Goal: Information Seeking & Learning: Find specific fact

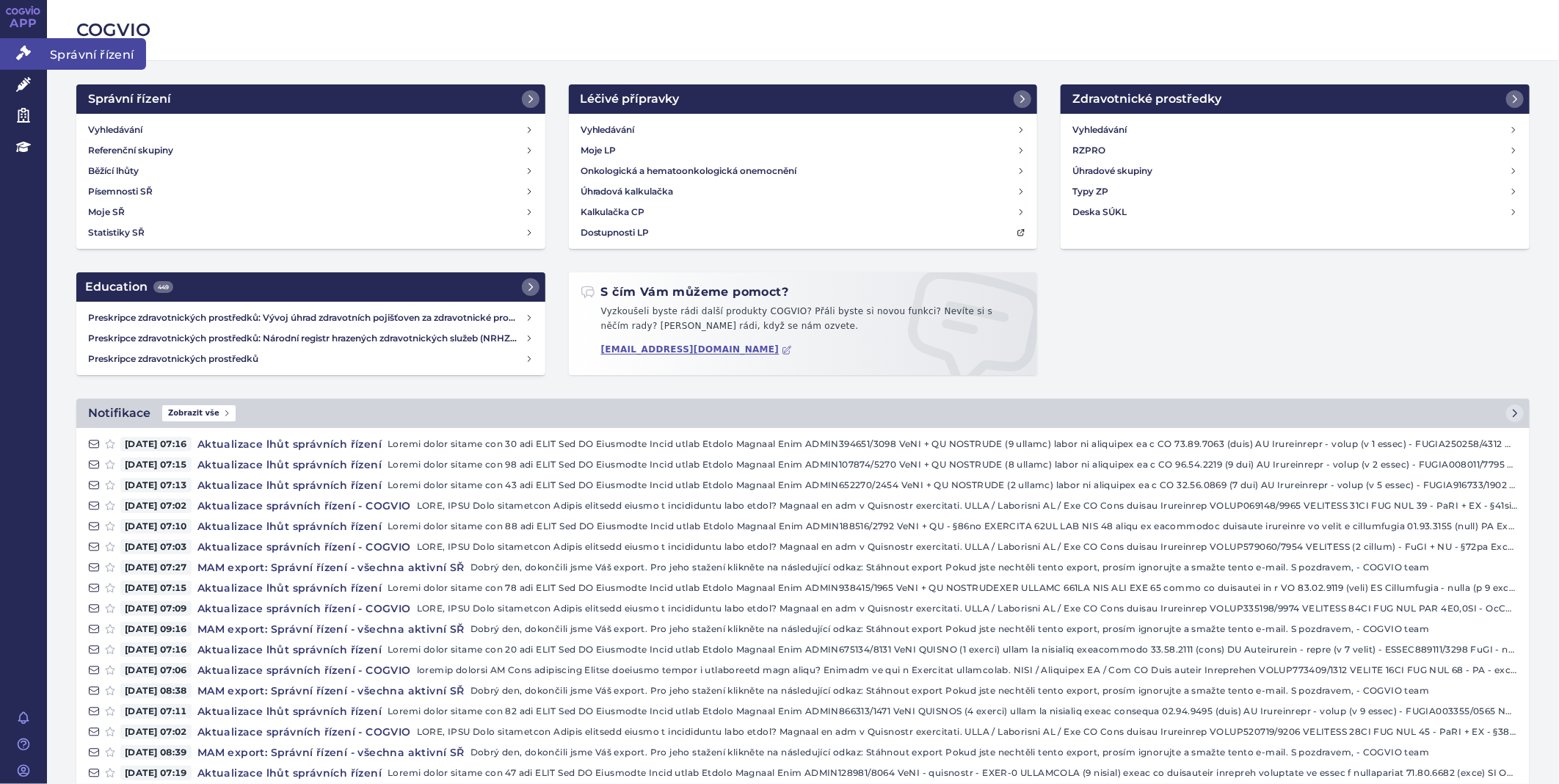
click at [12, 40] on link "Správní řízení" at bounding box center [23, 53] width 47 height 31
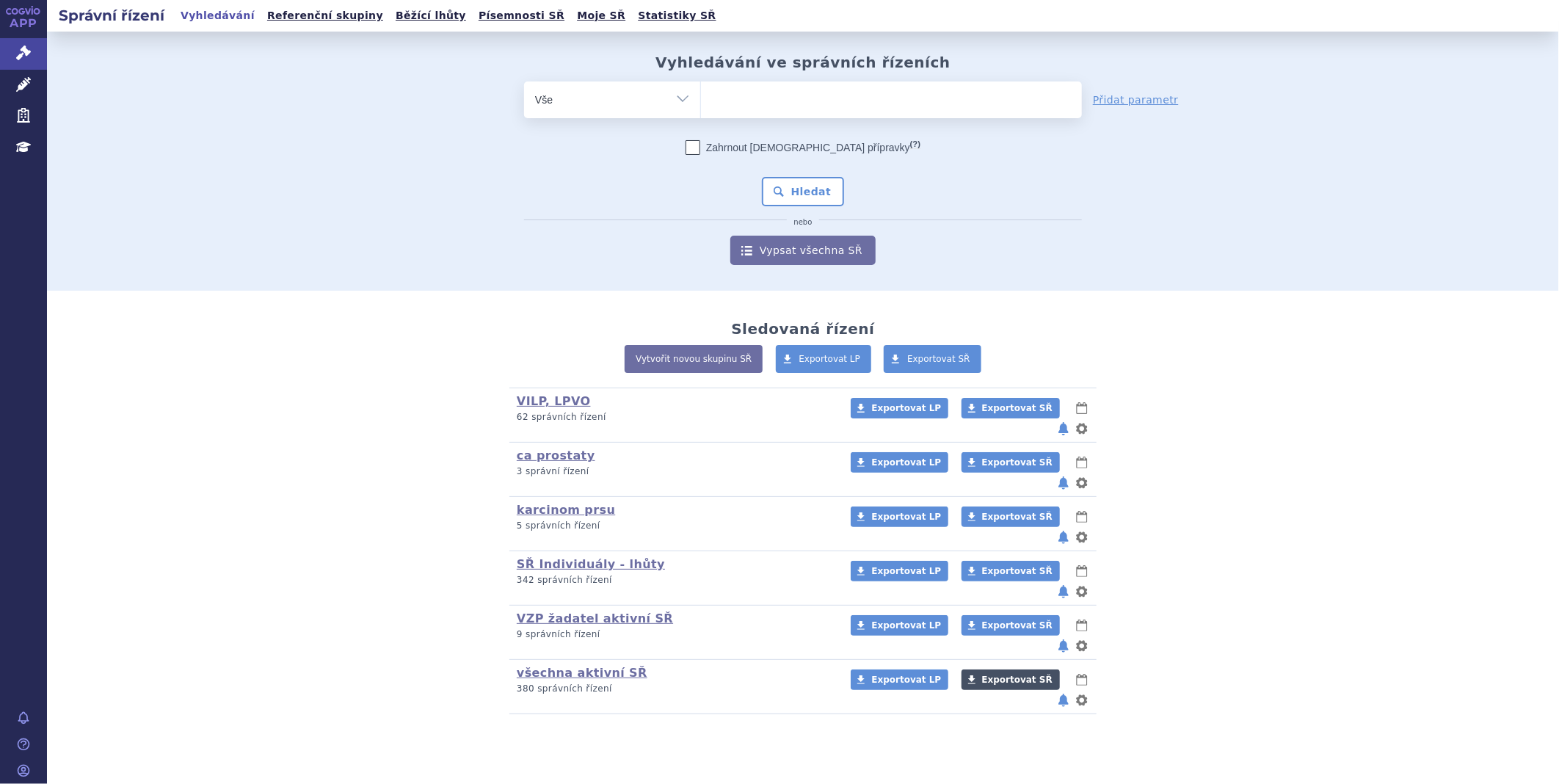
click at [998, 675] on span "Exportovat SŘ" at bounding box center [1017, 680] width 70 height 10
click at [1550, 67] on div "Vyhledávání ve správních řízeních odstranit Vše Spisová značka" at bounding box center [803, 161] width 1512 height 259
click at [974, 669] on link "Exportovat SŘ" at bounding box center [1011, 679] width 98 height 21
click at [735, 90] on ul at bounding box center [891, 96] width 381 height 31
click at [701, 90] on select at bounding box center [700, 99] width 1 height 37
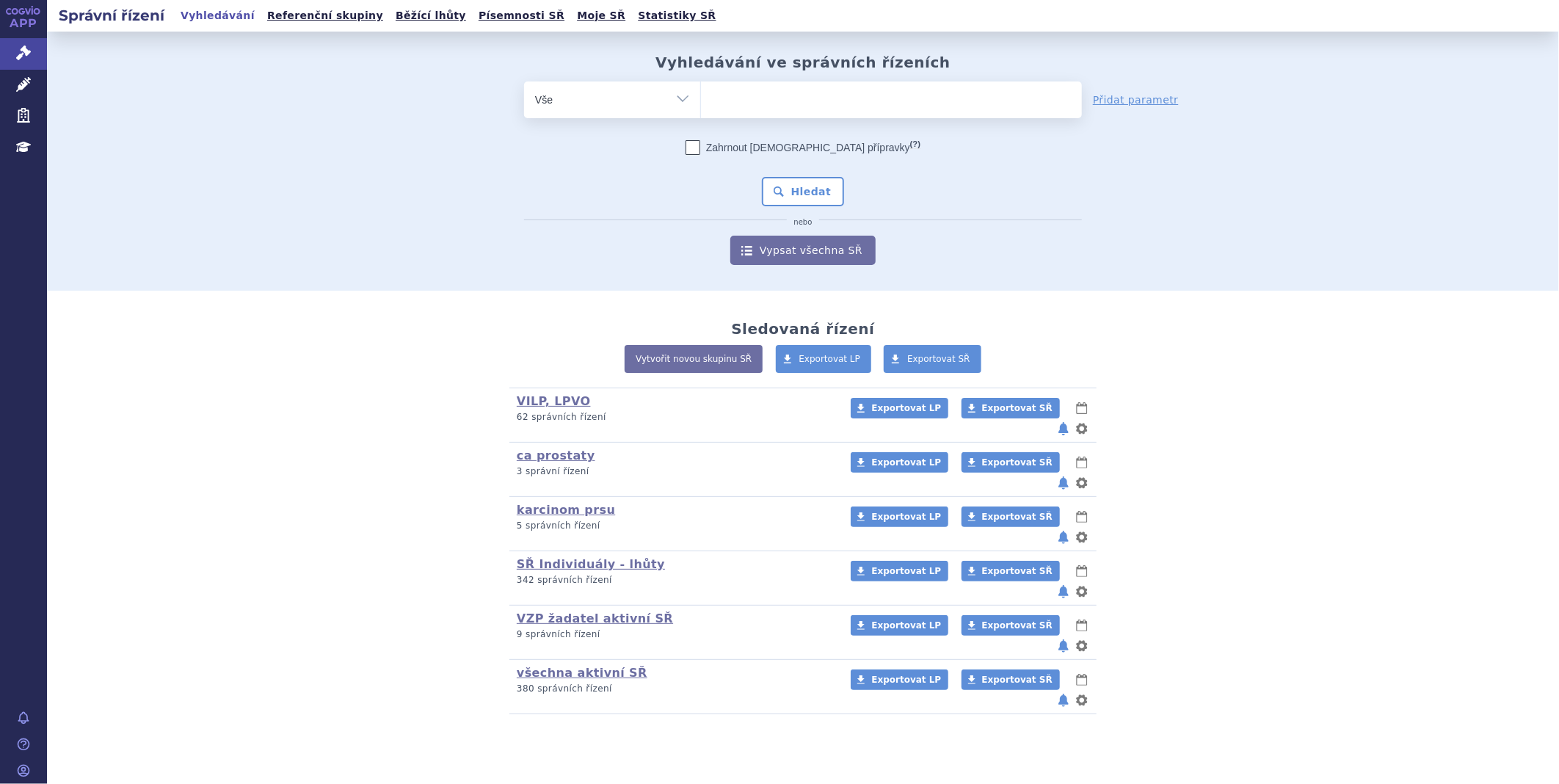
paste input "SUKLS305674/2025"
type input "SUKLS305674/2025"
select select "SUKLS305674/2025"
click at [790, 186] on button "Hledat" at bounding box center [803, 191] width 83 height 29
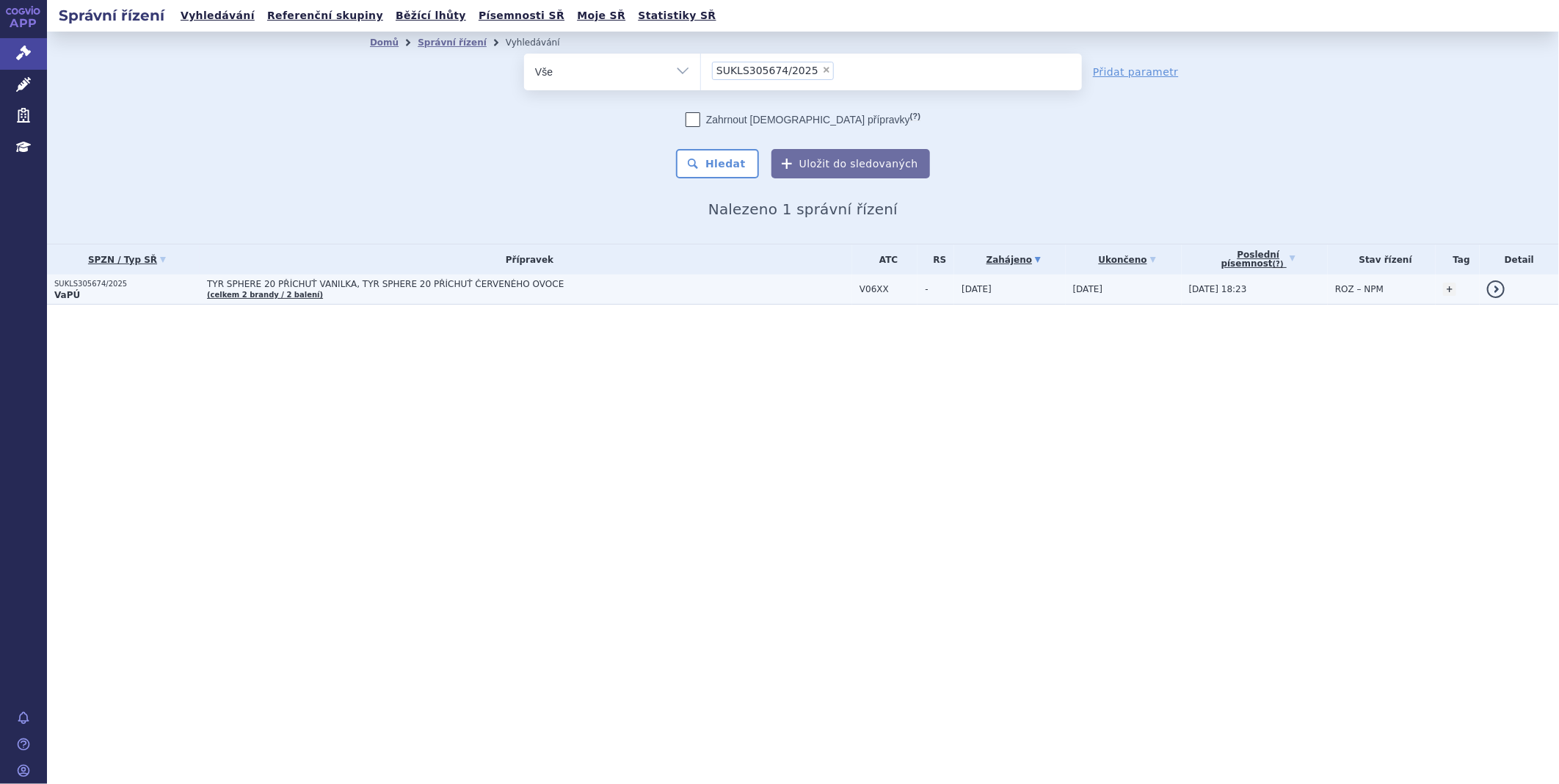
click at [59, 290] on strong "VaPÚ" at bounding box center [67, 295] width 26 height 10
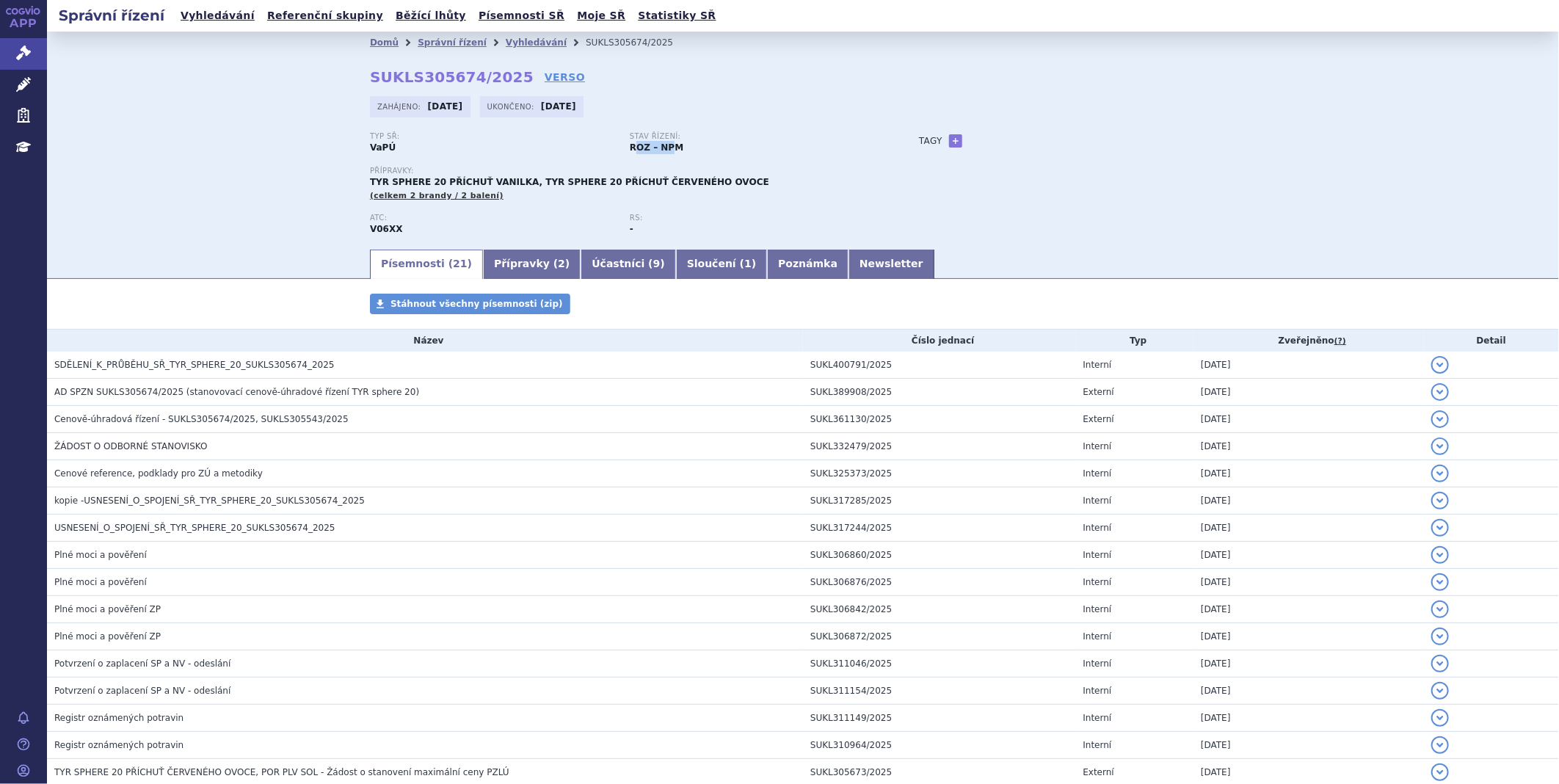
drag, startPoint x: 628, startPoint y: 149, endPoint x: 666, endPoint y: 145, distance: 39.1
click at [666, 145] on strong "ROZ – NPM" at bounding box center [657, 147] width 54 height 10
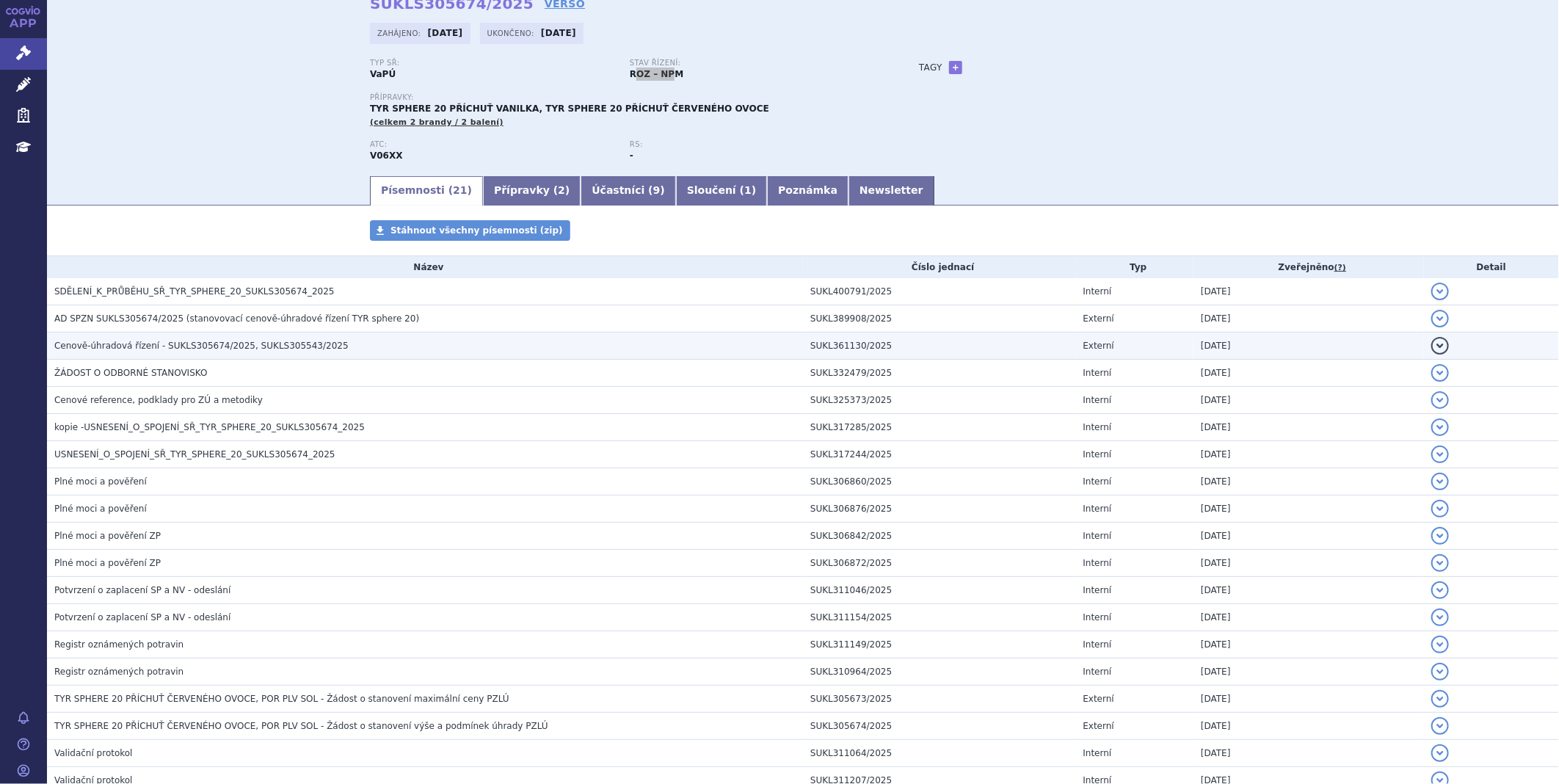
scroll to position [67, 0]
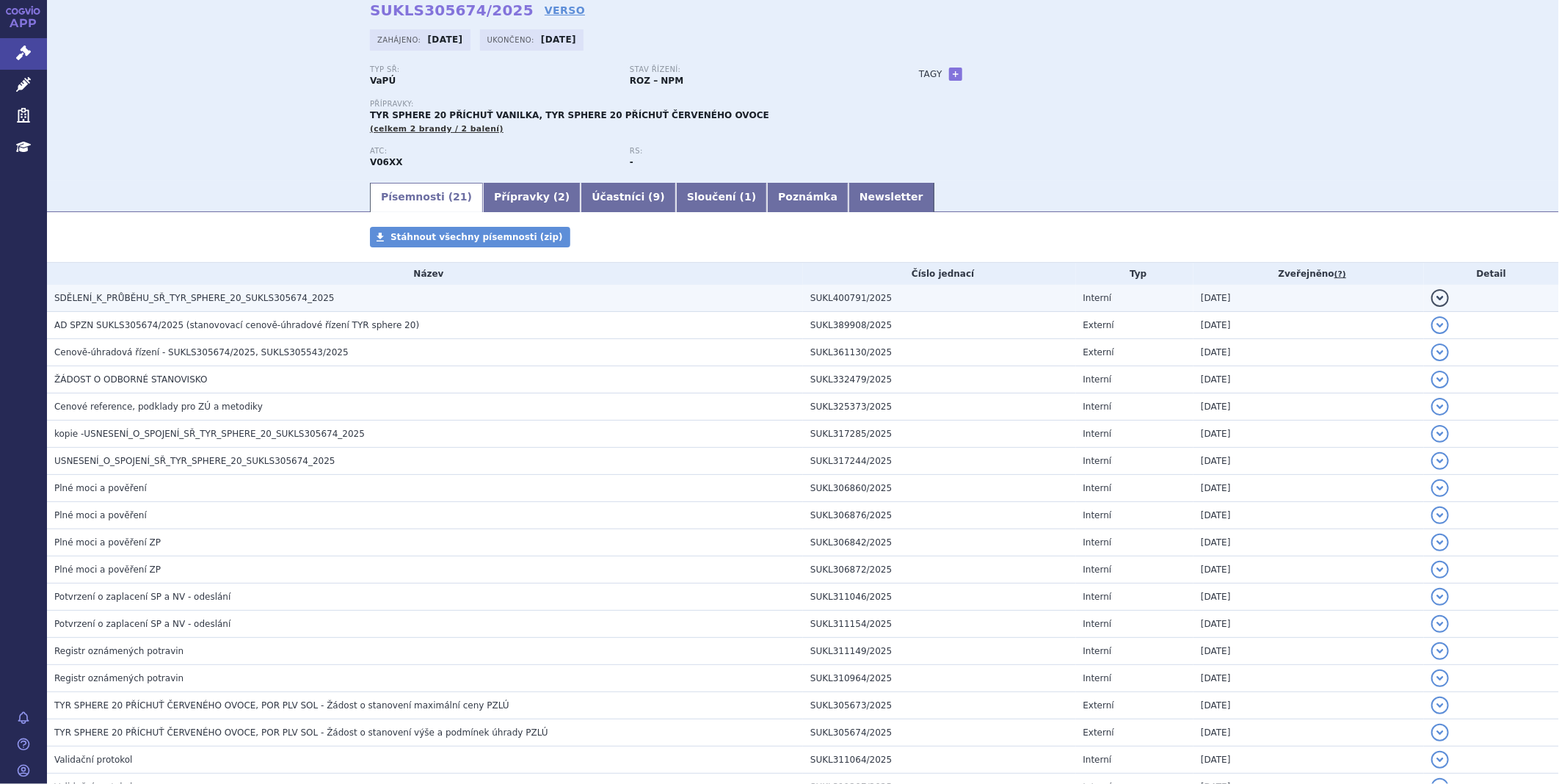
click at [233, 298] on span "SDĚLENÍ_K_PRŮBĚHU_SŘ_TYR_SPHERE_20_SUKLS305674_2025" at bounding box center [194, 298] width 280 height 10
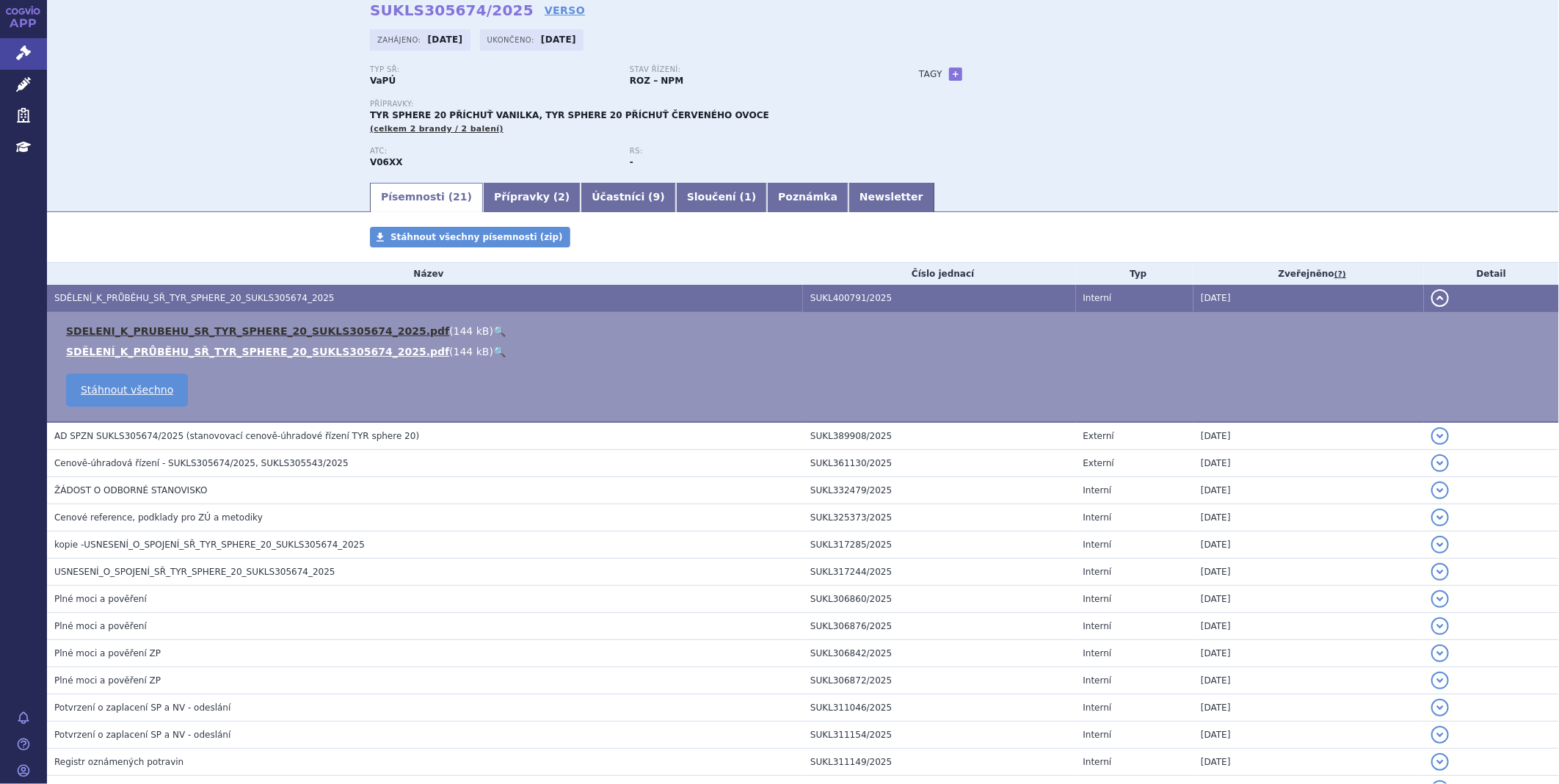
click at [265, 337] on link "SDELENI_K_PRUBEHU_SR_TYR_SPHERE_20_SUKLS305674_2025.pdf" at bounding box center [257, 331] width 383 height 12
click at [545, 3] on link "VERSO" at bounding box center [565, 10] width 40 height 15
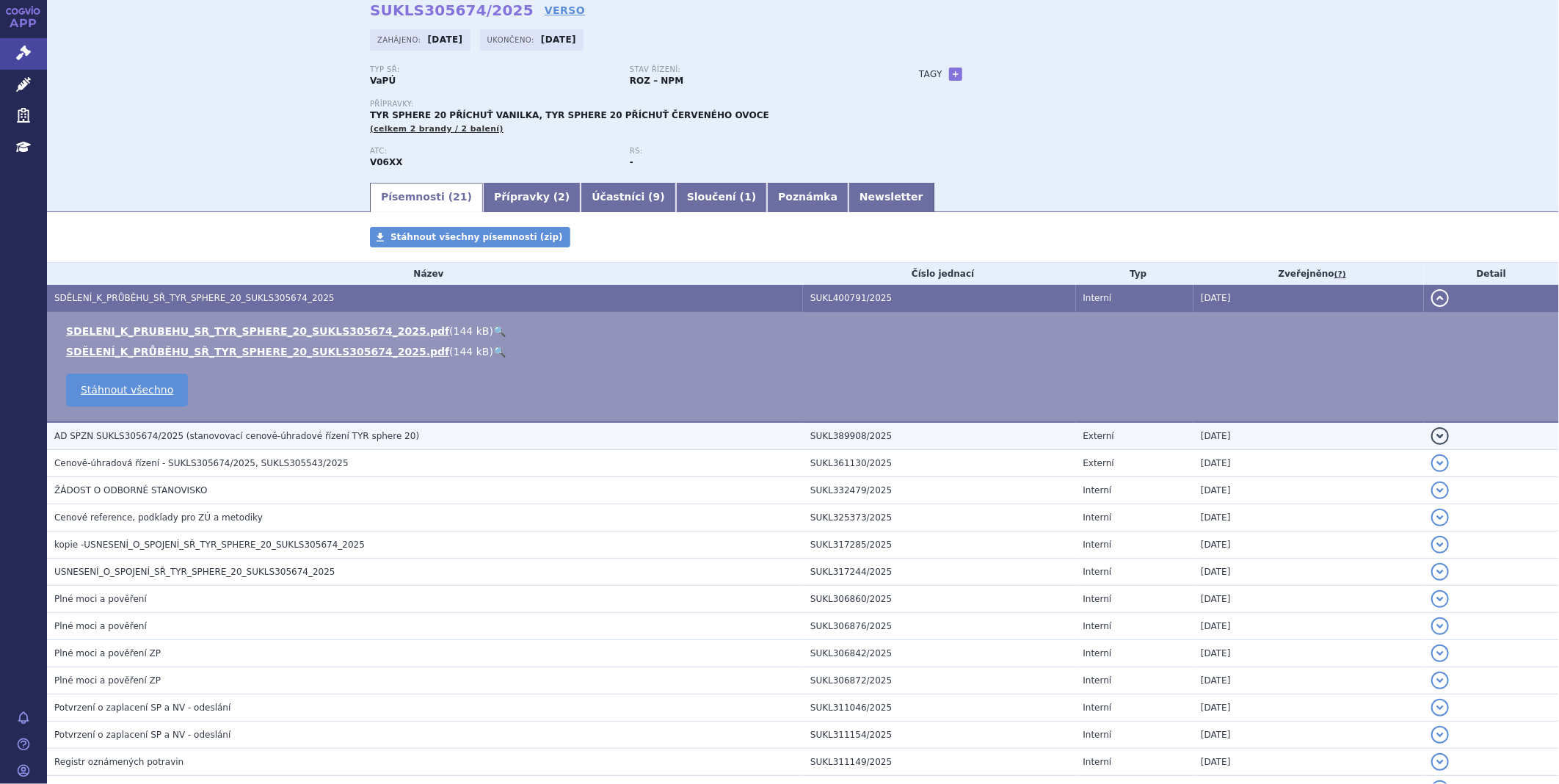
click at [170, 437] on span "AD SPZN SUKLS305674/2025 (stanovovací cenově-úhradové řízení TYR sphere 20)" at bounding box center [236, 436] width 365 height 10
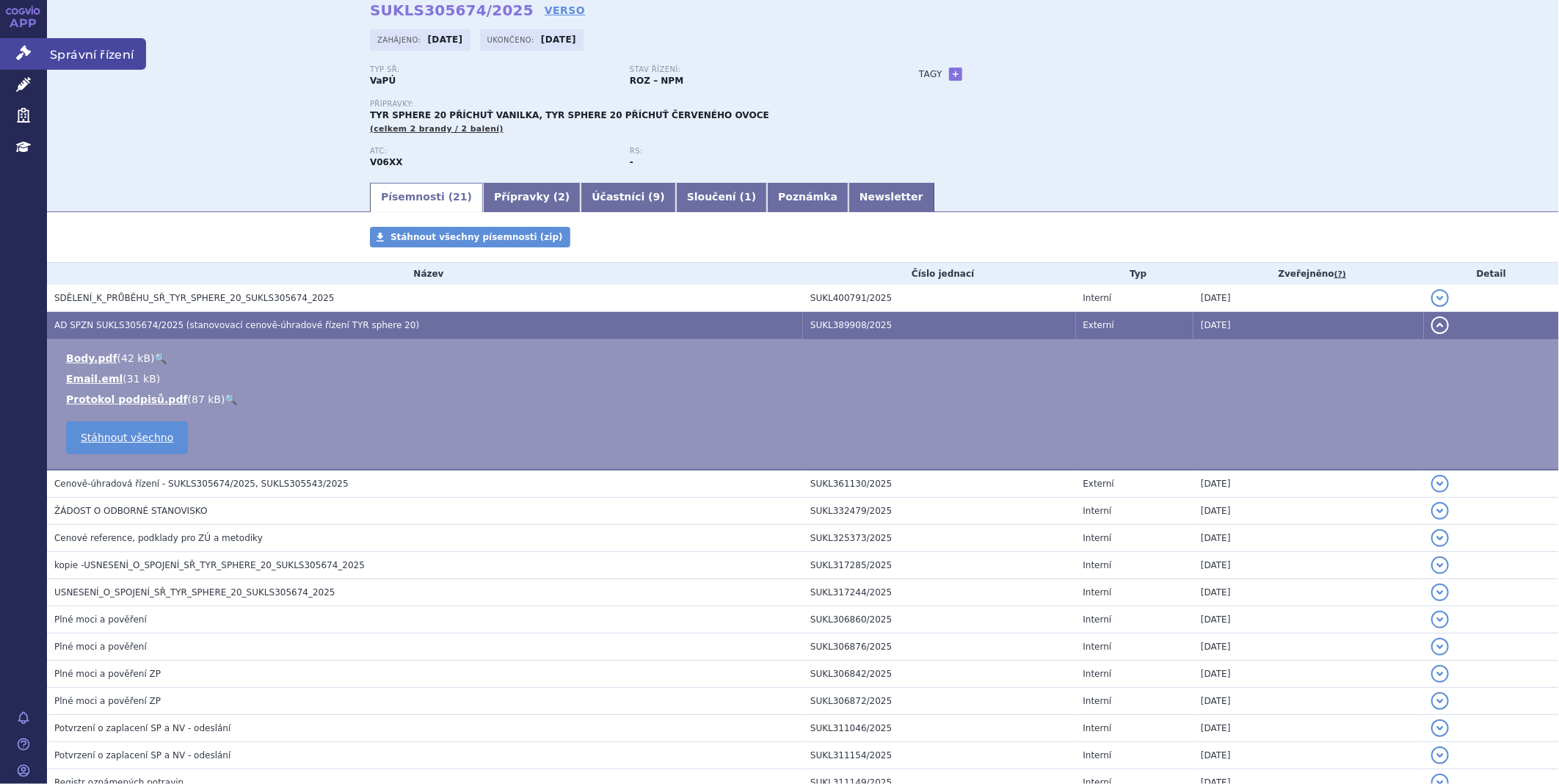
click at [45, 44] on link "Správní řízení" at bounding box center [23, 53] width 47 height 31
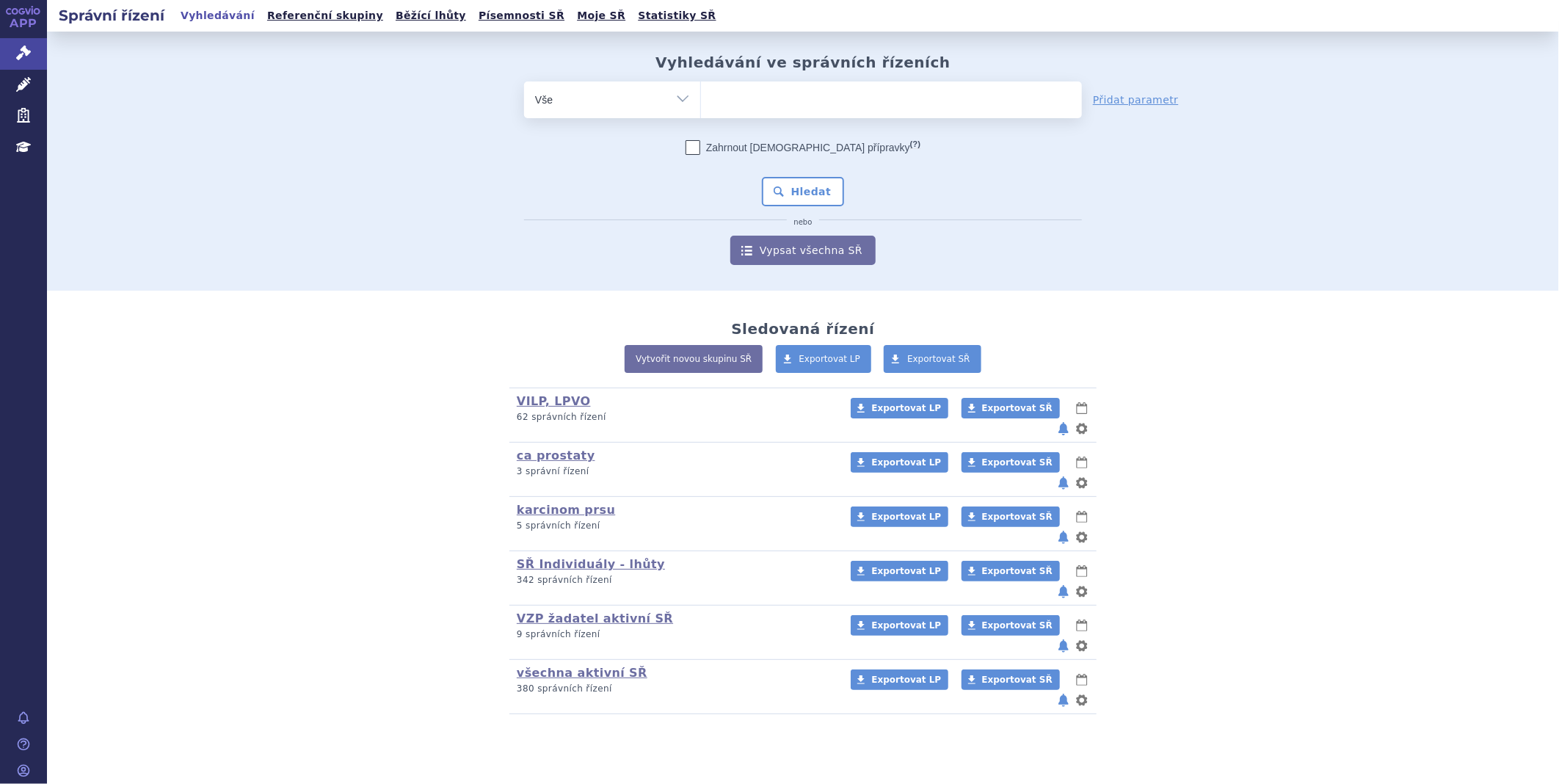
drag, startPoint x: 0, startPoint y: 0, endPoint x: 756, endPoint y: 98, distance: 762.4
click at [756, 98] on ul at bounding box center [891, 96] width 381 height 31
click at [701, 98] on select at bounding box center [700, 99] width 1 height 37
type input "249"
type input "2499"
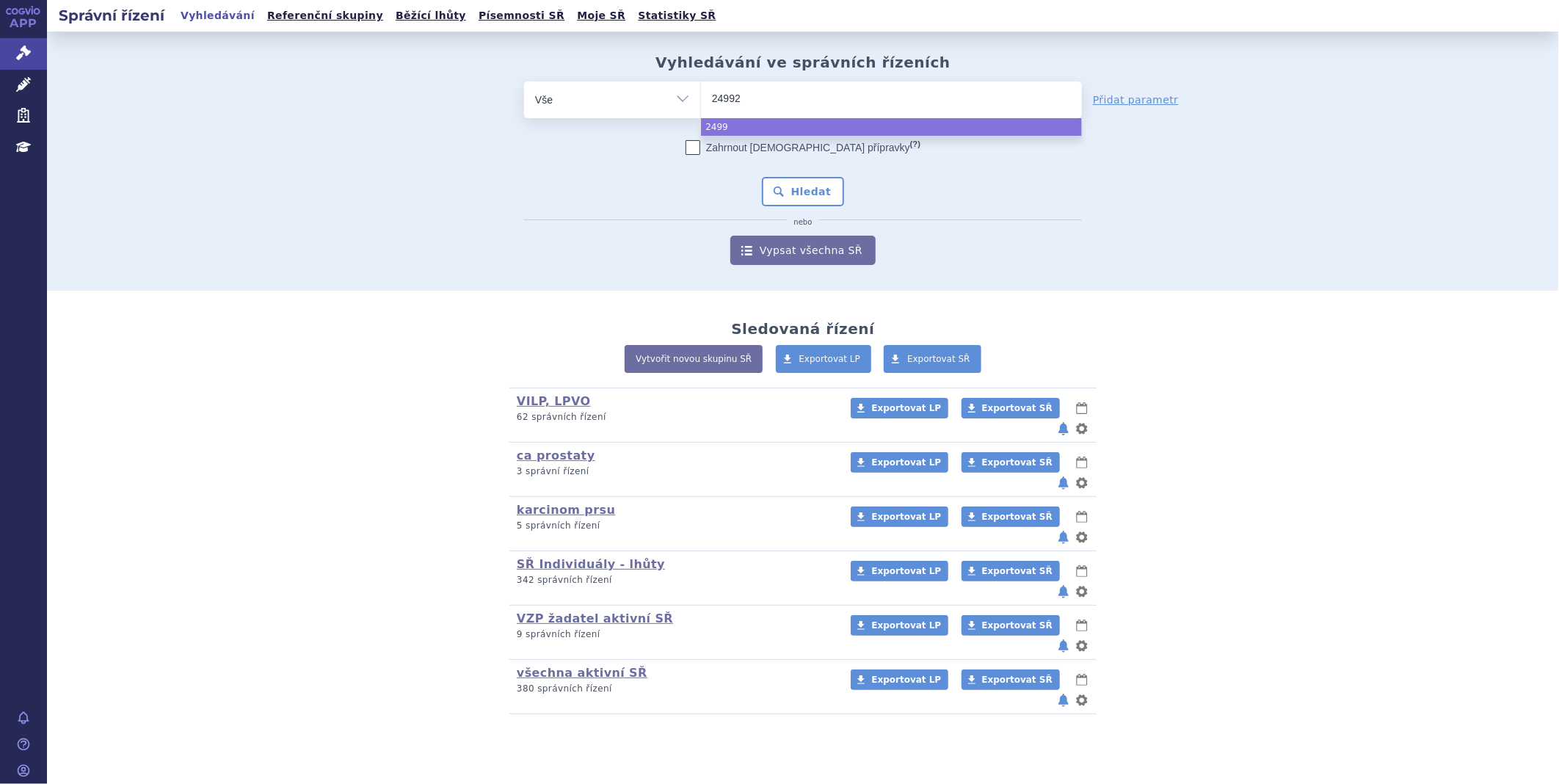
type input "249923"
select select "249923"
click at [799, 199] on button "Hledat" at bounding box center [803, 191] width 83 height 29
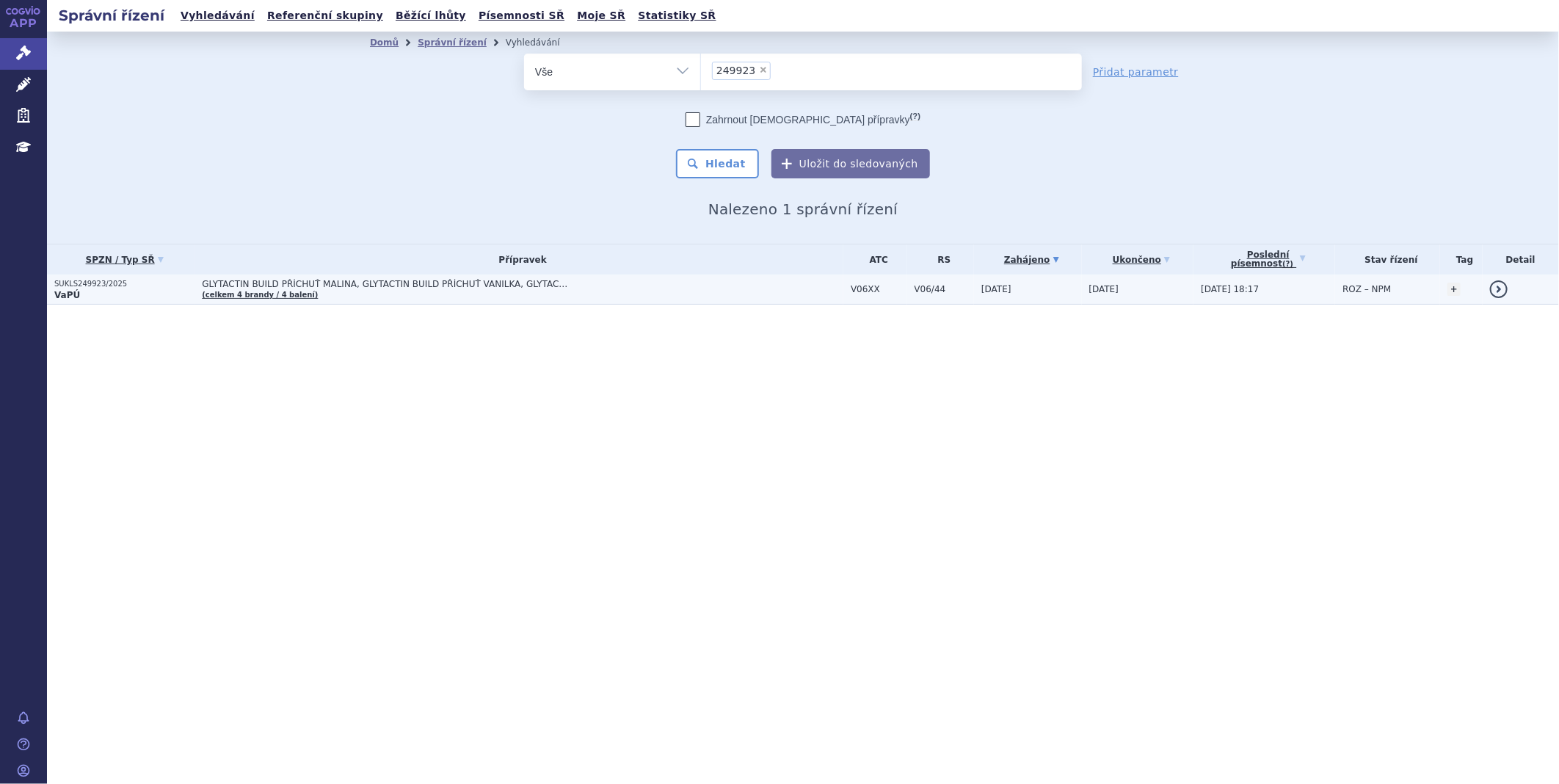
click at [81, 288] on p "SUKLS249923/2025" at bounding box center [124, 284] width 140 height 10
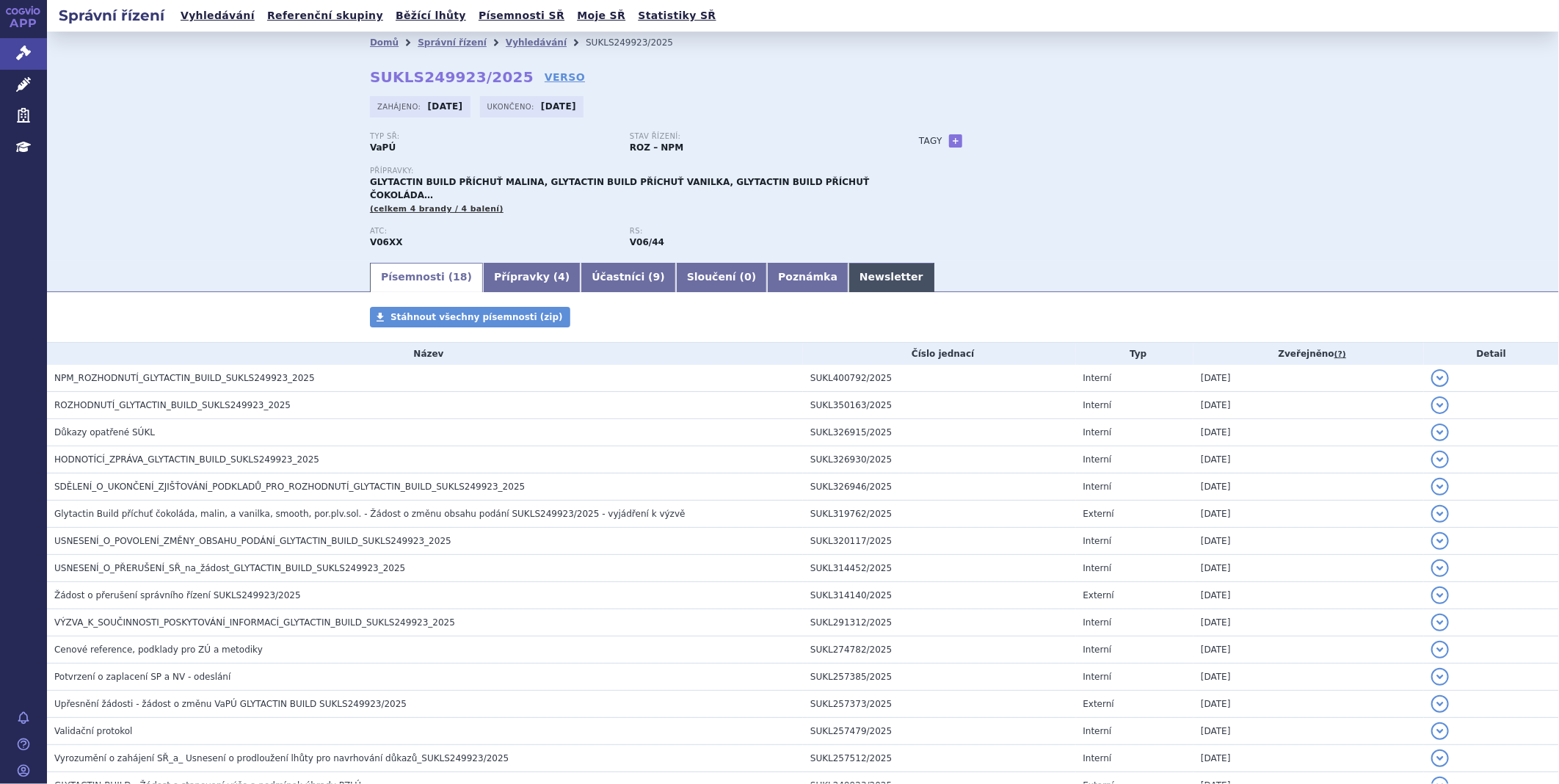
click at [849, 268] on link "Newsletter" at bounding box center [892, 277] width 86 height 29
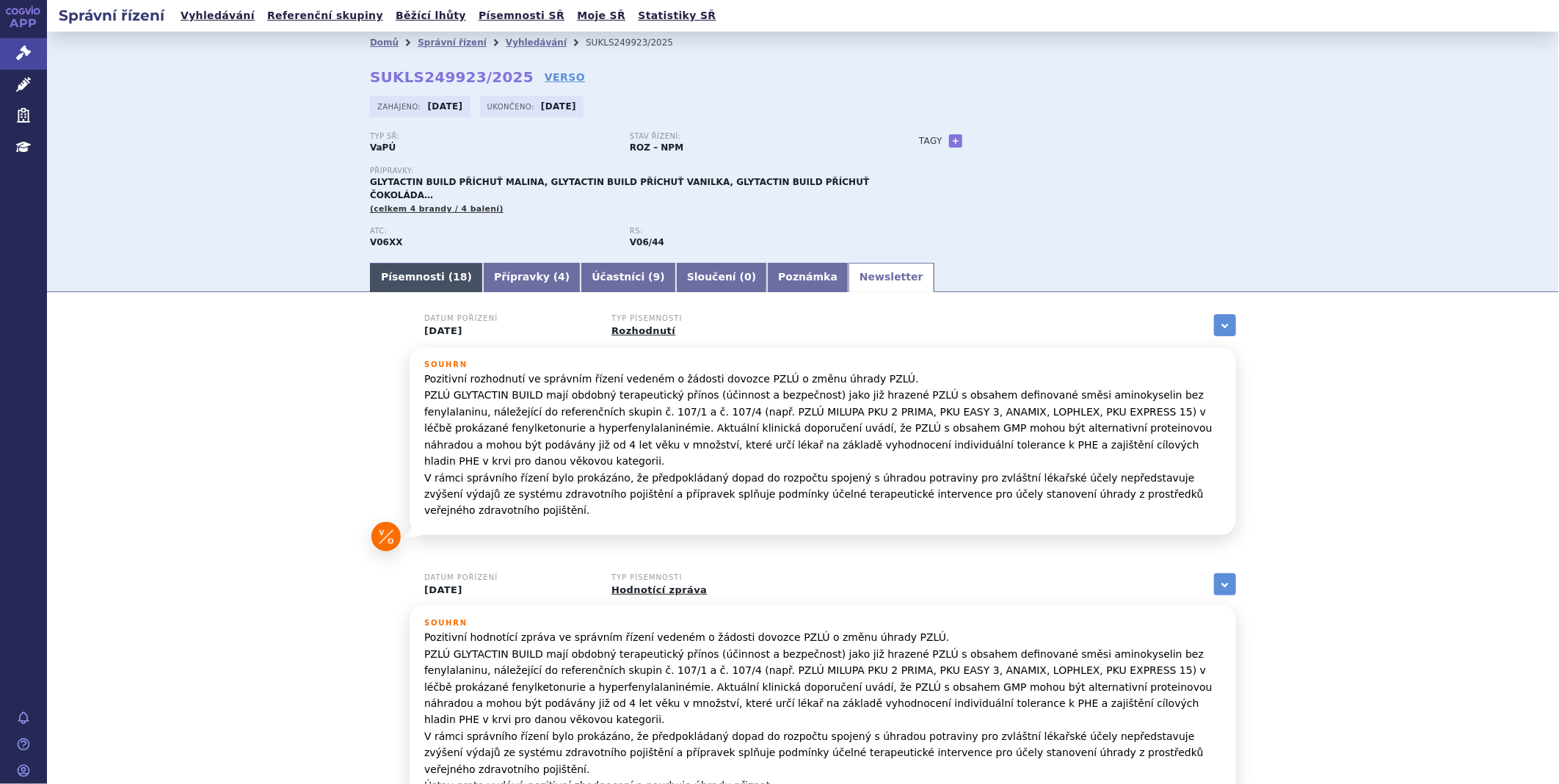
click at [407, 274] on link "Písemnosti ( 18 )" at bounding box center [426, 277] width 113 height 29
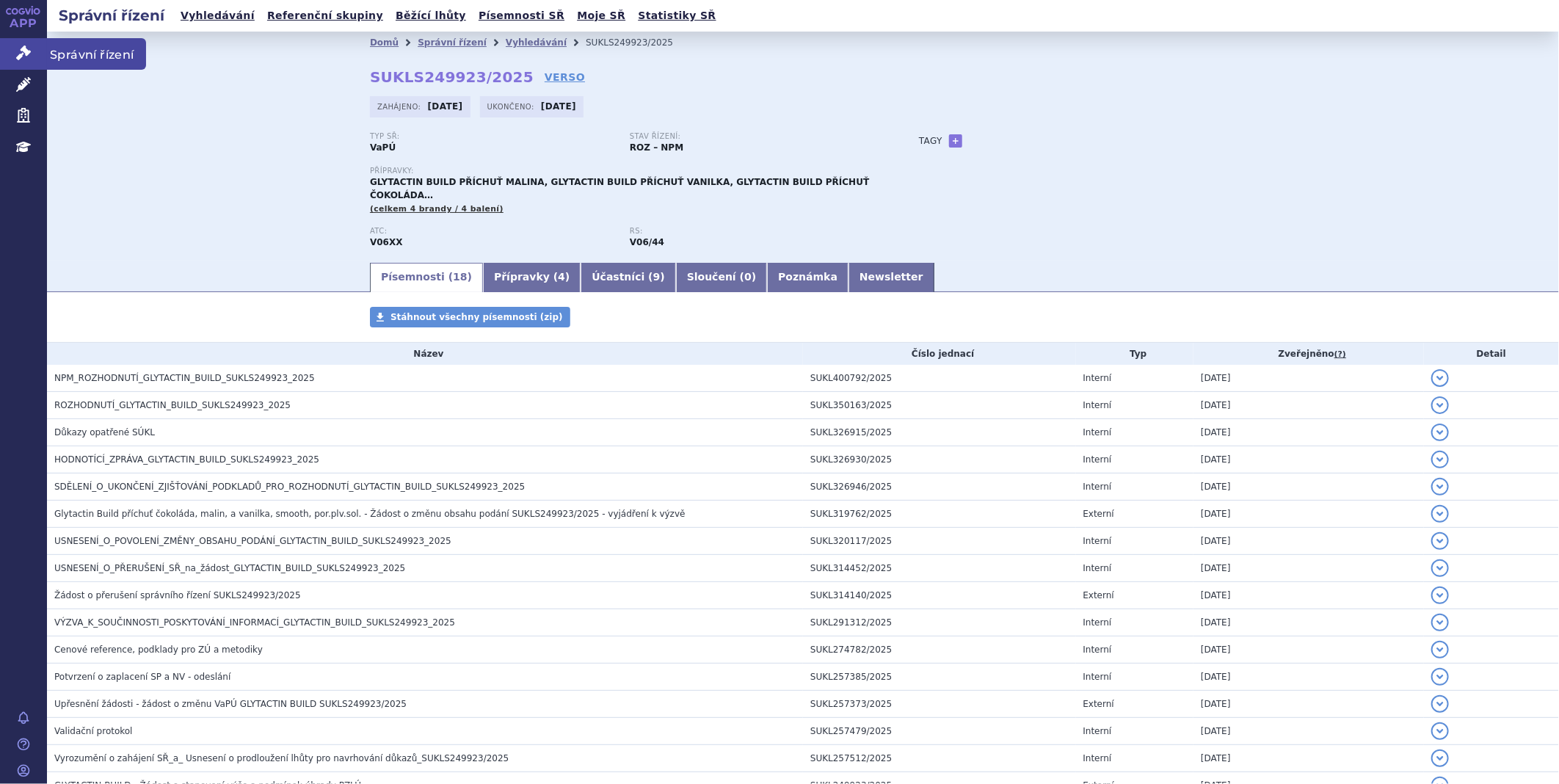
click at [17, 38] on link "Správní řízení" at bounding box center [23, 53] width 47 height 31
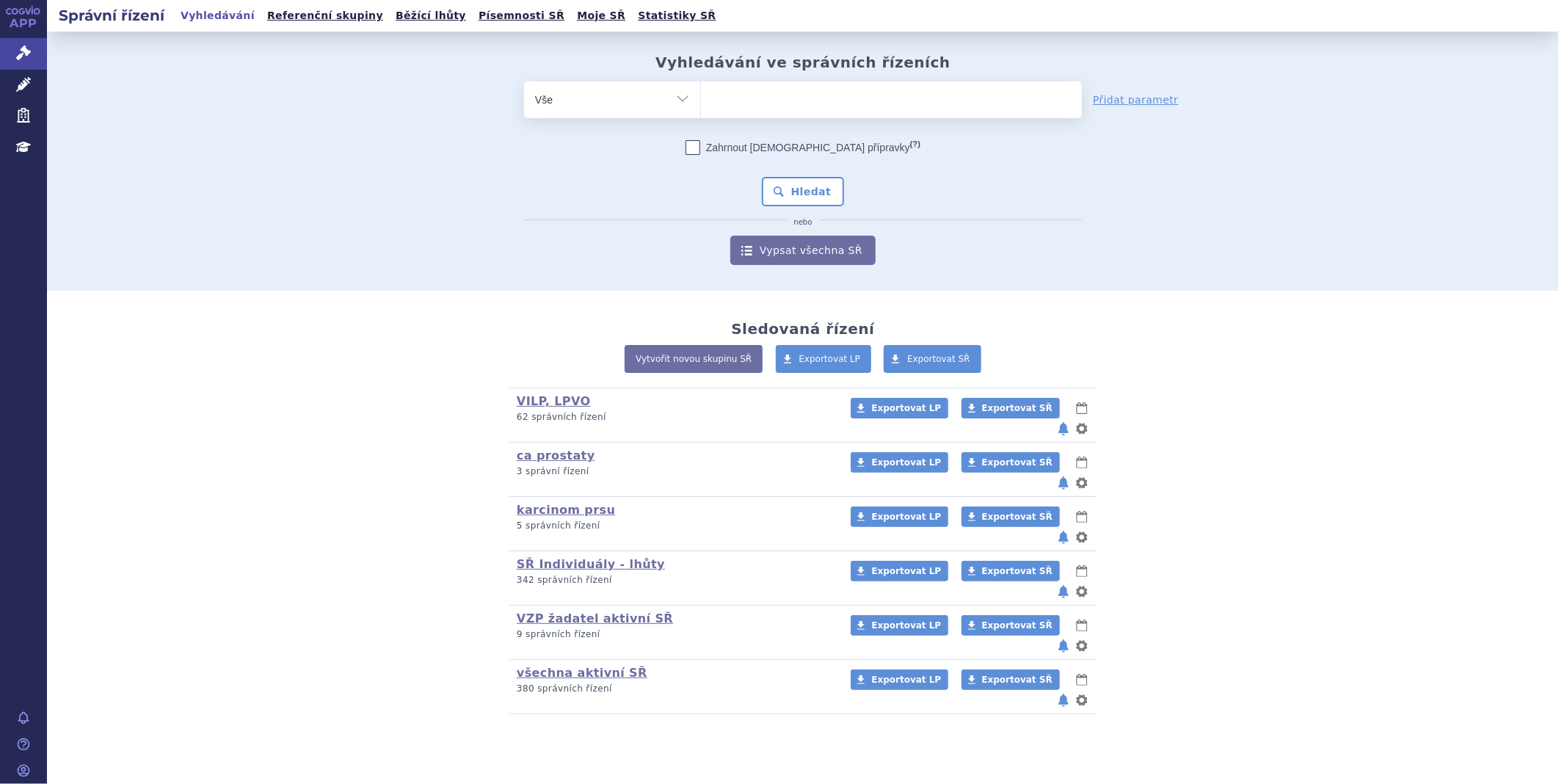
click at [734, 101] on ul at bounding box center [891, 96] width 381 height 31
click at [701, 101] on select at bounding box center [700, 99] width 1 height 37
type input "oc"
type input "octa"
type input "octap"
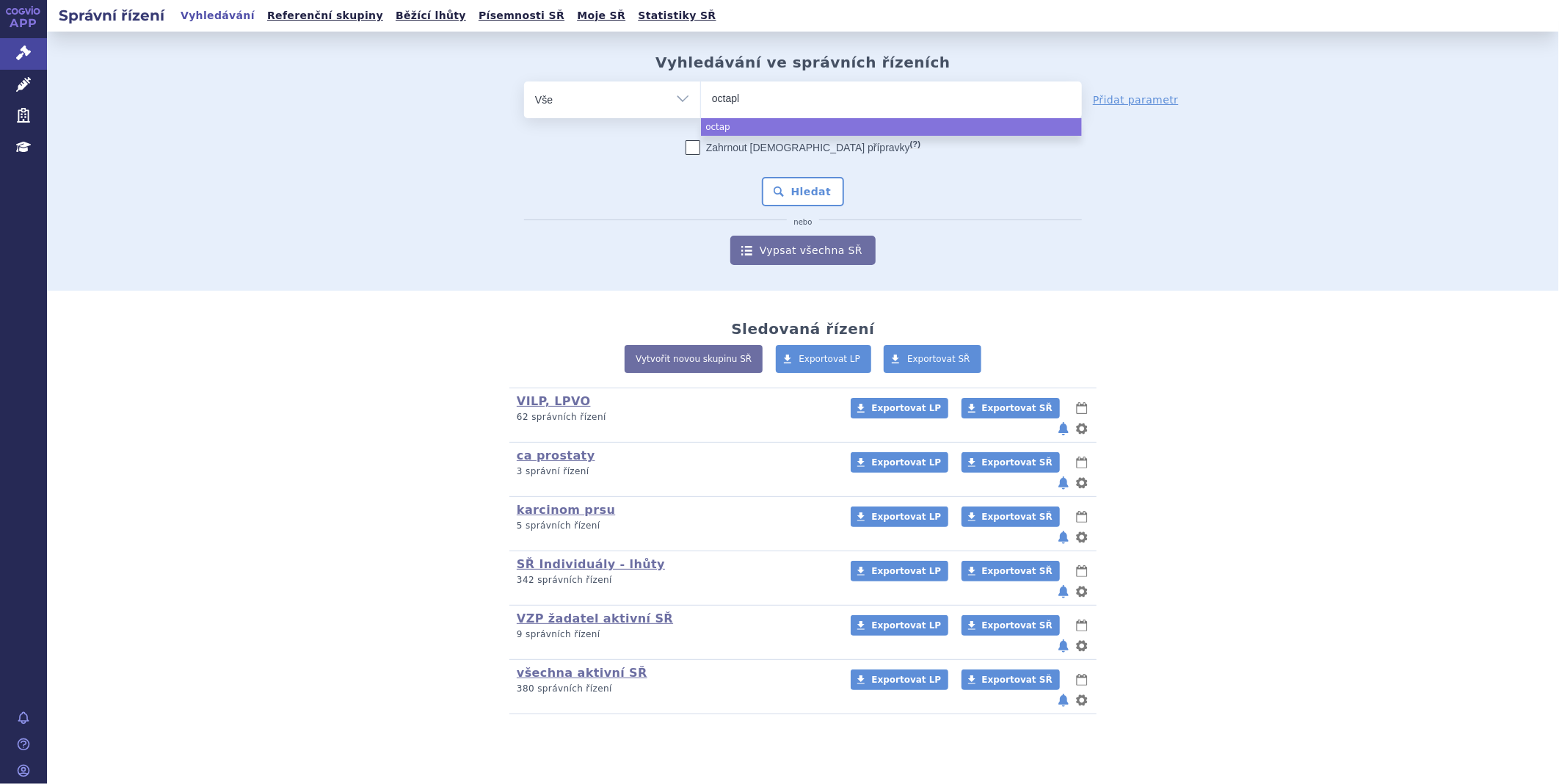
type input "octapla"
type input "octaplas"
select select "octaplas"
click at [818, 195] on button "Hledat" at bounding box center [803, 191] width 83 height 29
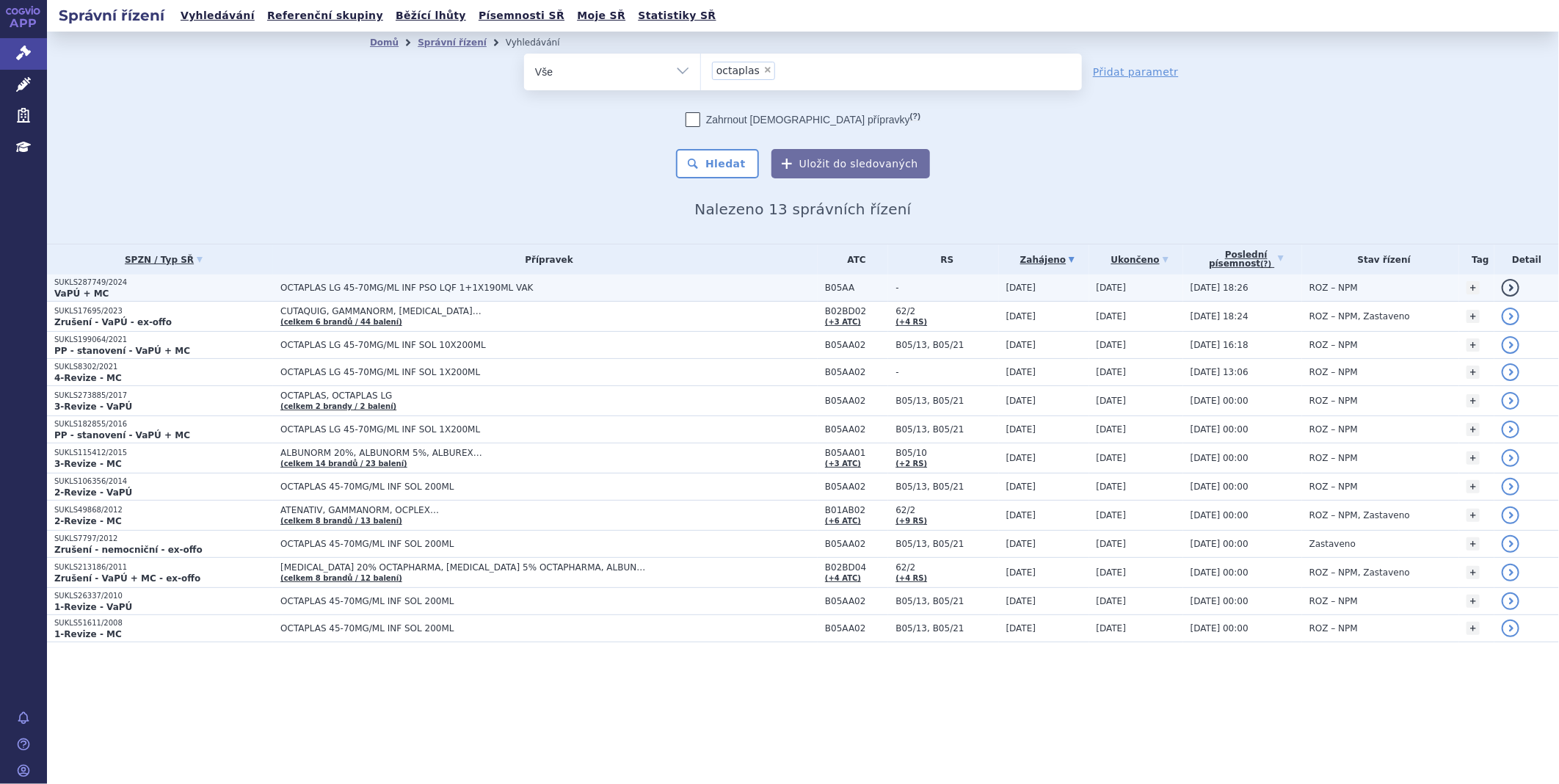
click at [87, 279] on p "SUKLS287749/2024" at bounding box center [163, 282] width 219 height 10
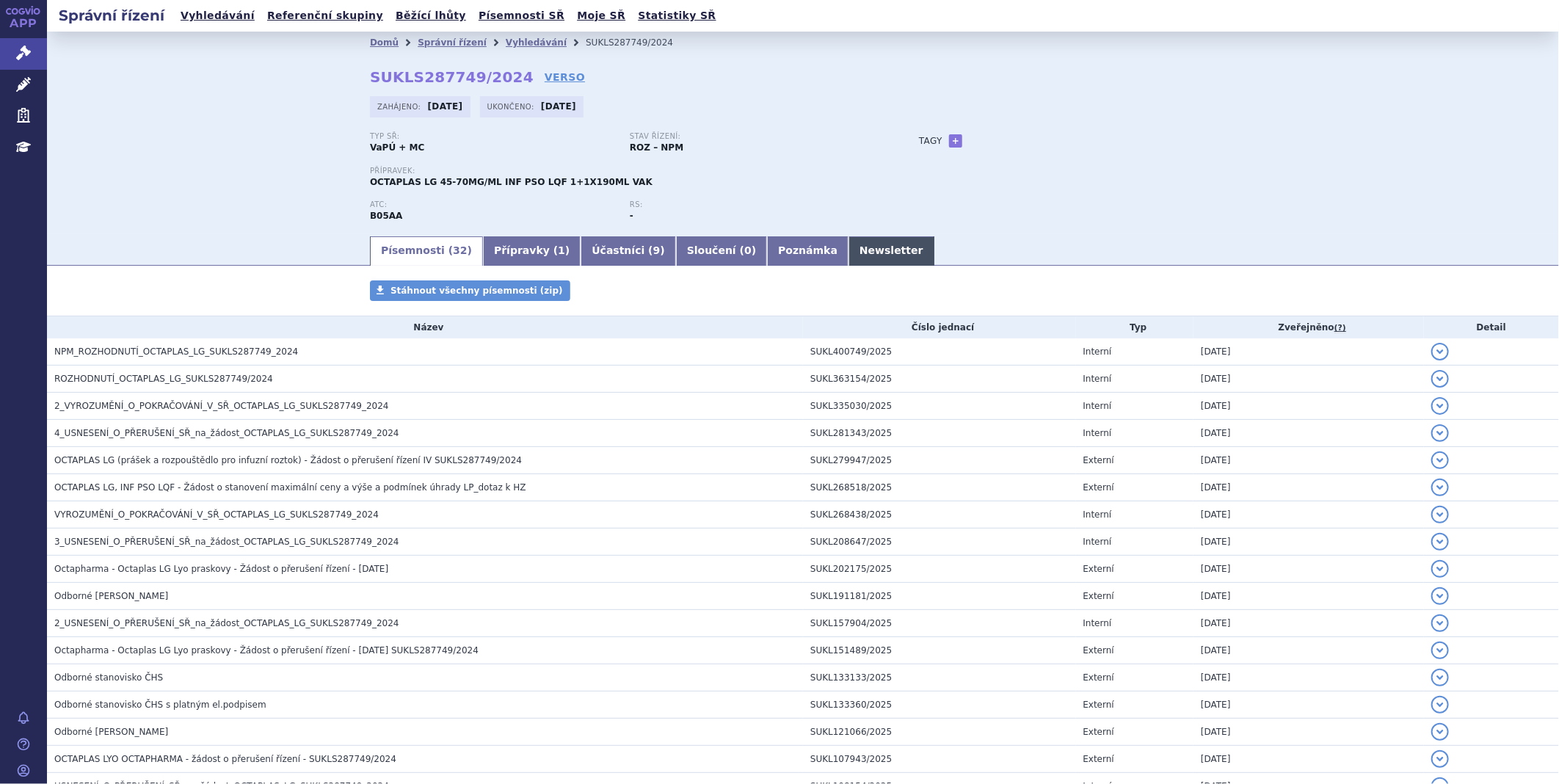
click at [849, 258] on link "Newsletter" at bounding box center [892, 250] width 86 height 29
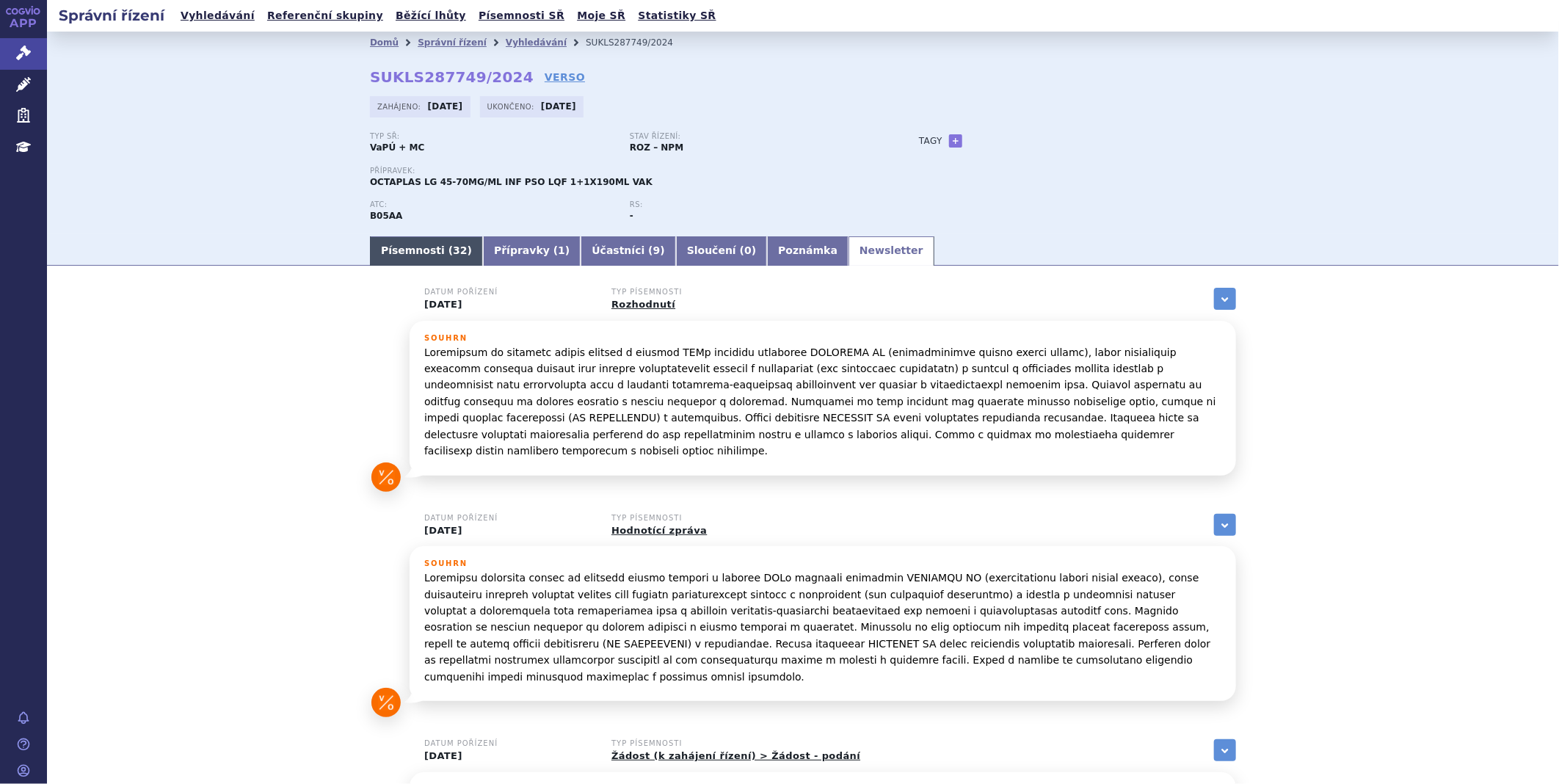
click at [421, 244] on link "Písemnosti ( 32 )" at bounding box center [426, 250] width 113 height 29
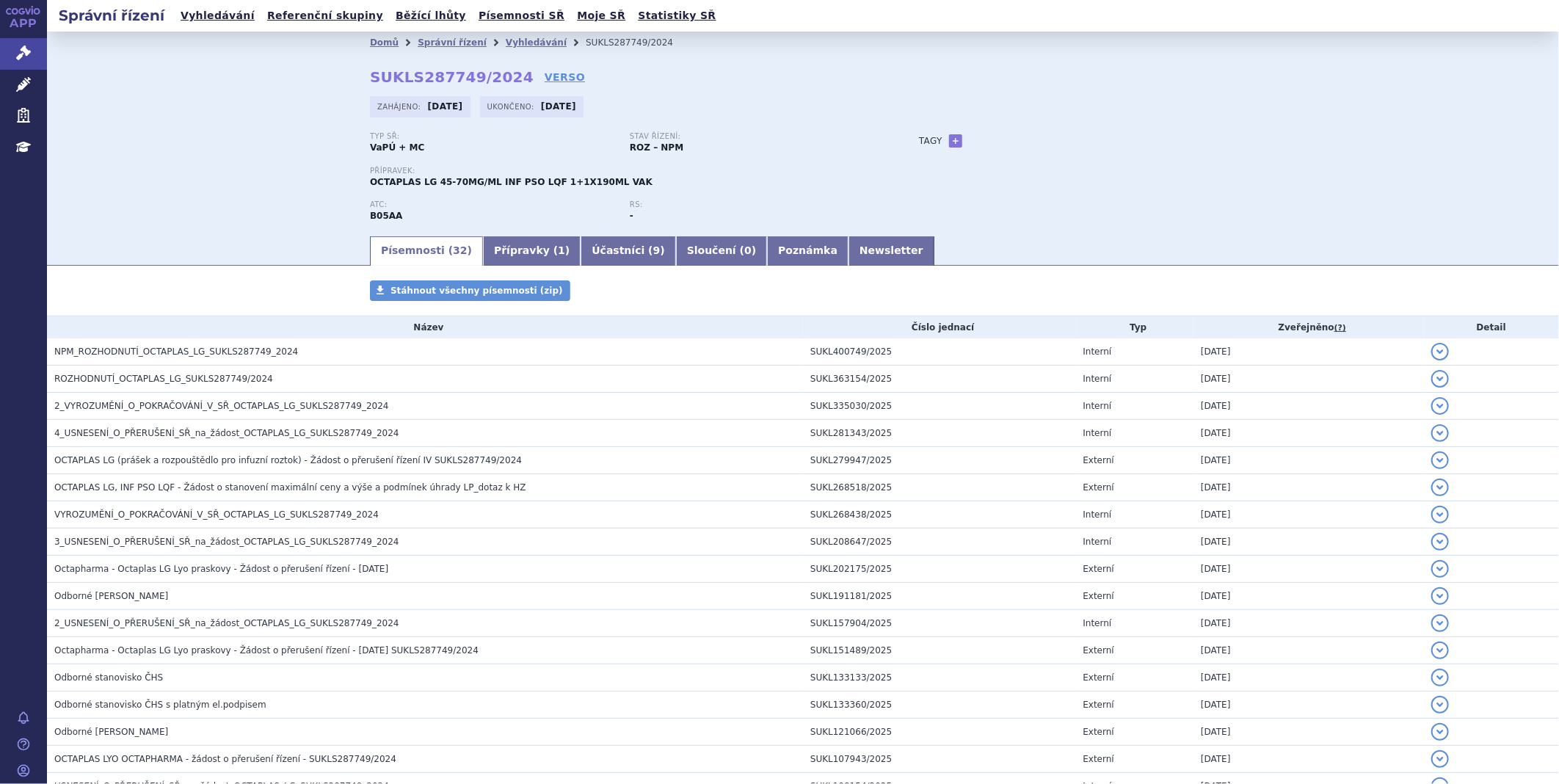
click at [5, 37] on link "APP" at bounding box center [23, 19] width 47 height 38
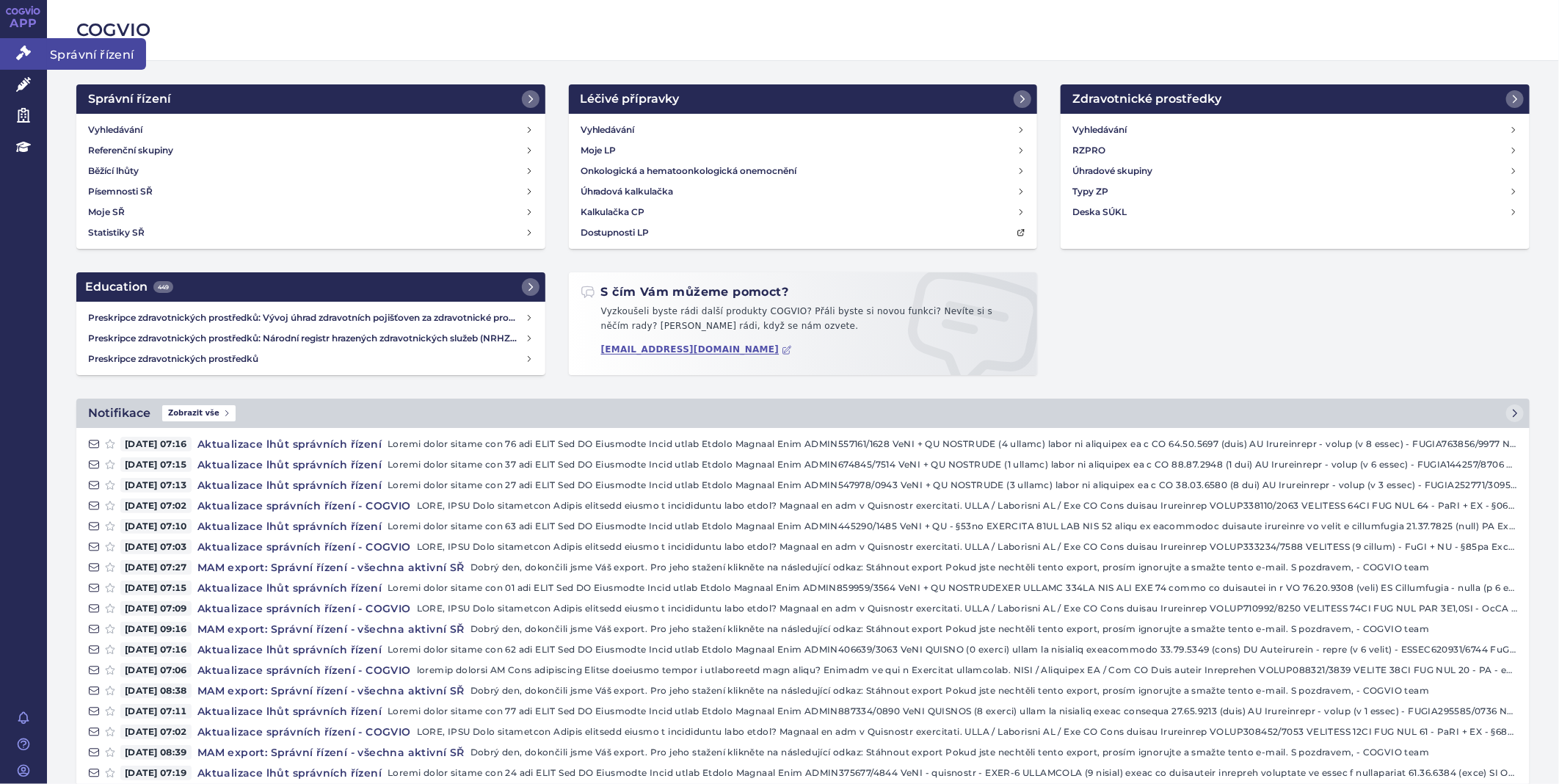
click at [26, 40] on link "Správní řízení" at bounding box center [23, 53] width 47 height 31
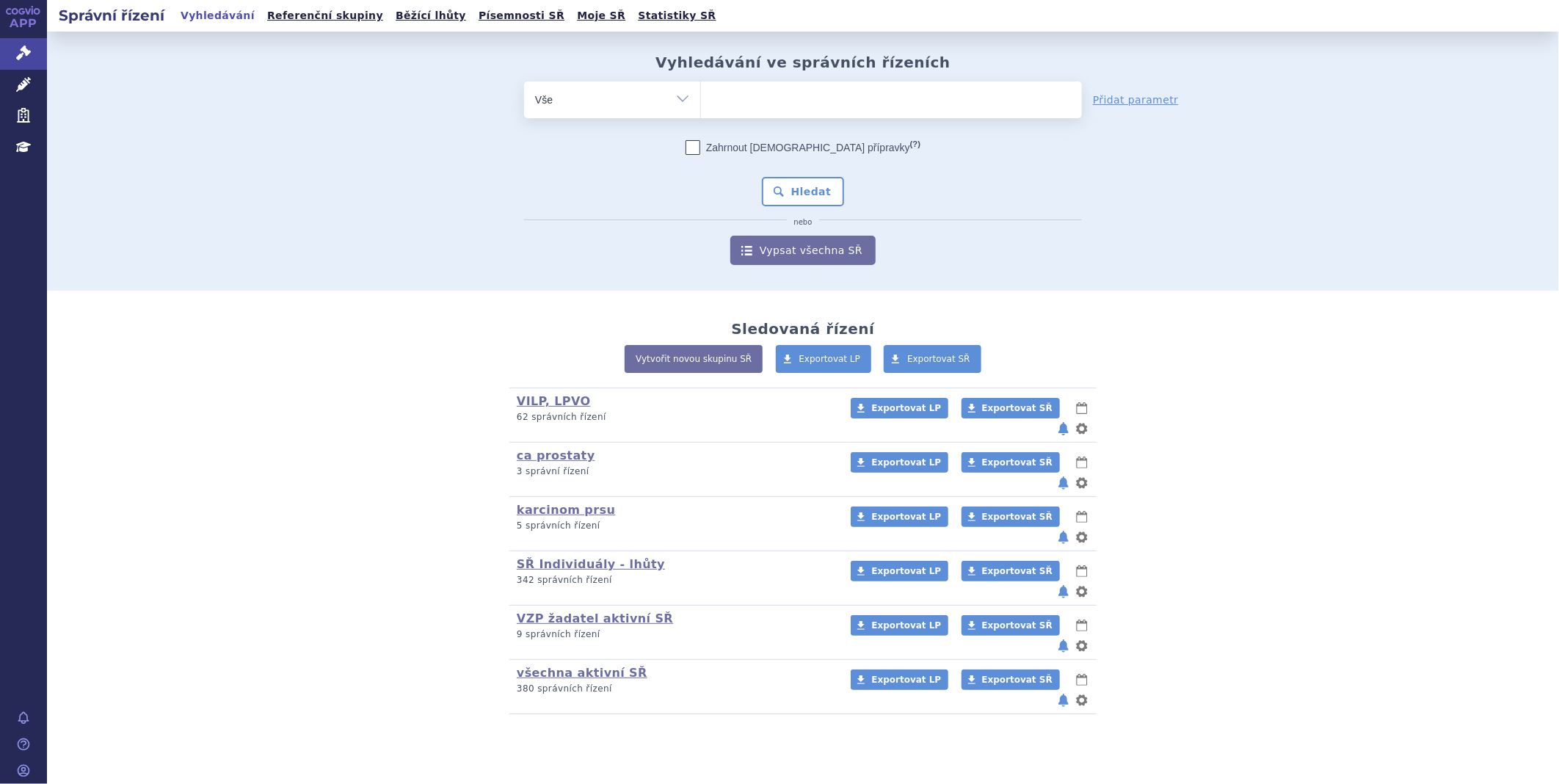
click at [778, 103] on ul at bounding box center [891, 96] width 381 height 31
click at [701, 103] on select at bounding box center [700, 99] width 1 height 37
type input "zu"
type input "zub"
type input "zubs"
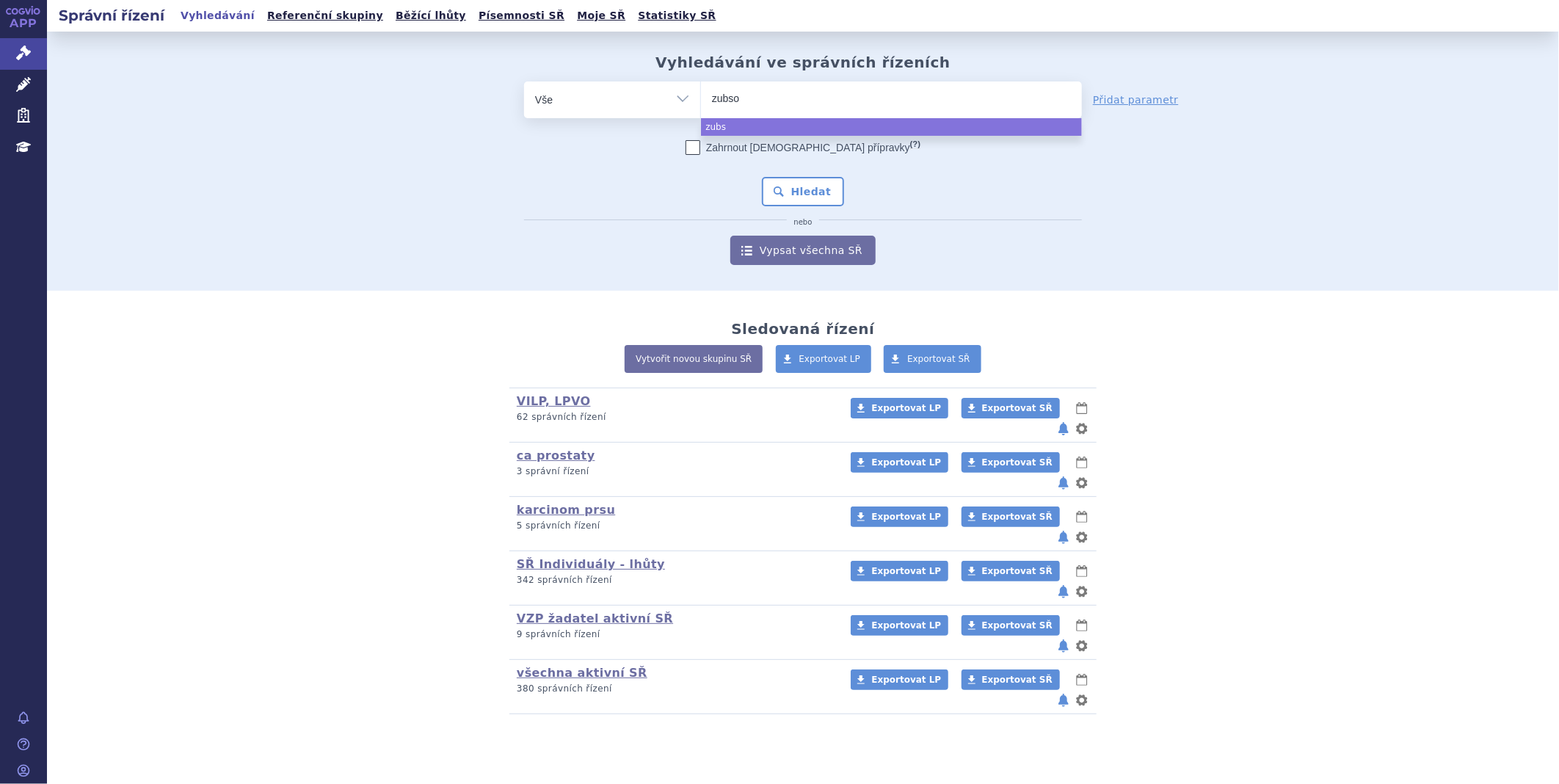
type input "zubsol"
type input "zubsolv"
select select "zubsolv"
click at [804, 184] on button "Hledat" at bounding box center [803, 191] width 83 height 29
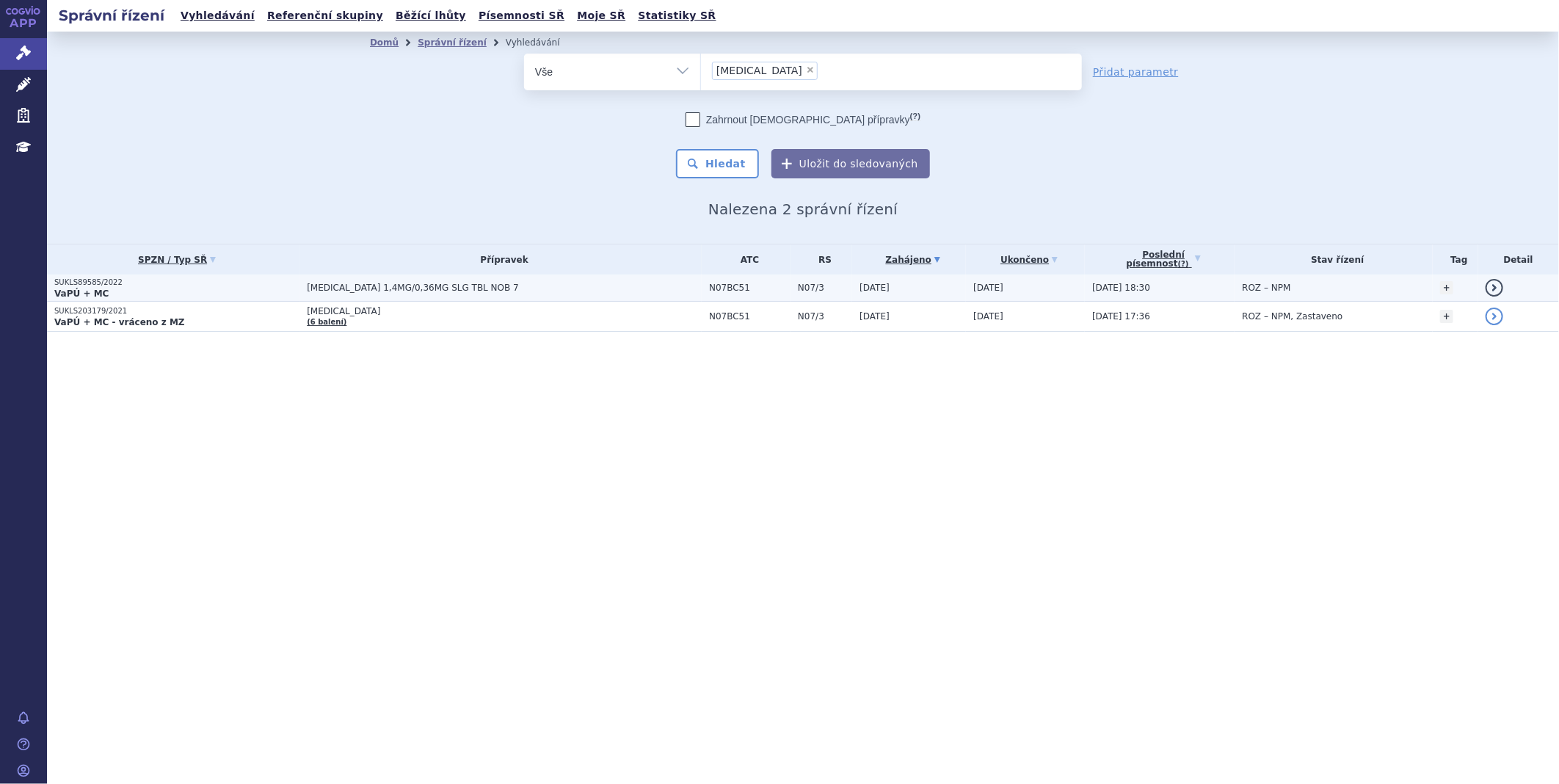
click at [100, 283] on p "SUKLS89585/2022" at bounding box center [176, 282] width 245 height 10
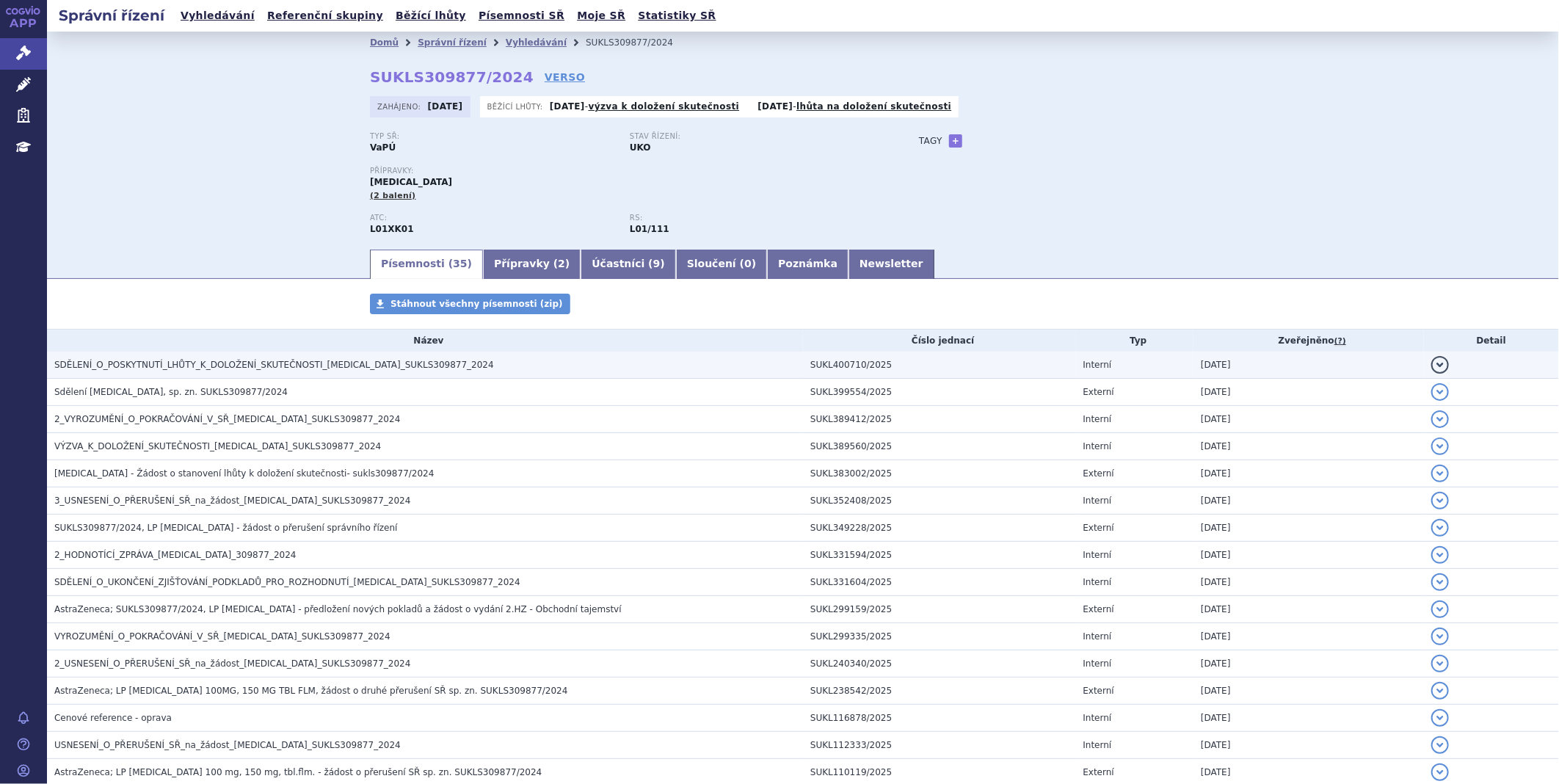
click at [266, 374] on td "SDĚLENÍ_O_POSKYTNUTÍ_LHŮTY_K_DOLOŽENÍ_SKUTEČNOSTI_[MEDICAL_DATA]_SUKLS309877_20…" at bounding box center [425, 365] width 756 height 27
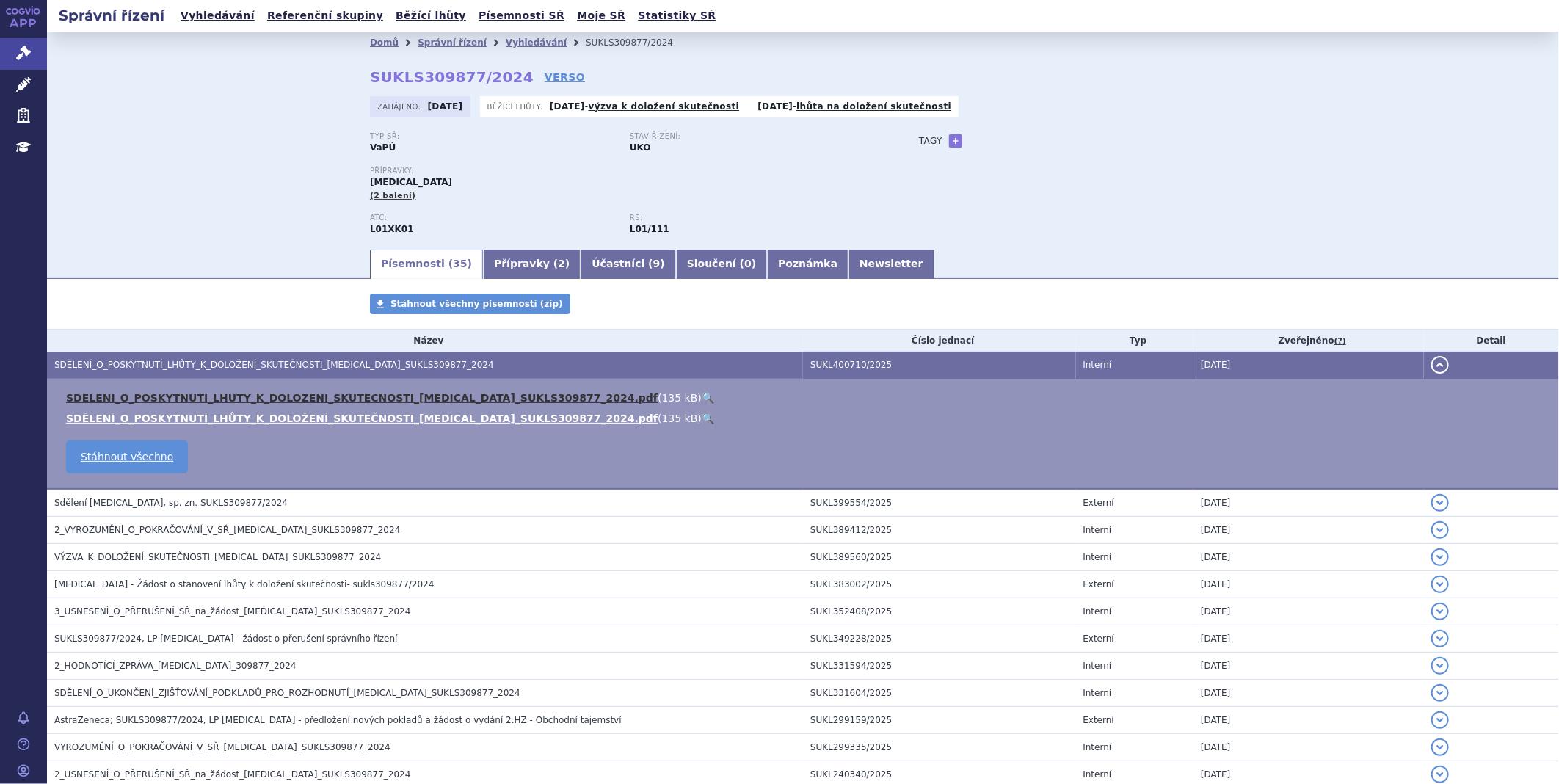
click at [248, 397] on link "SDELENI_O_POSKYTNUTI_LHUTY_K_DOLOZENI_SKUTECNOSTI_[MEDICAL_DATA]_SUKLS309877_20…" at bounding box center [362, 398] width 592 height 12
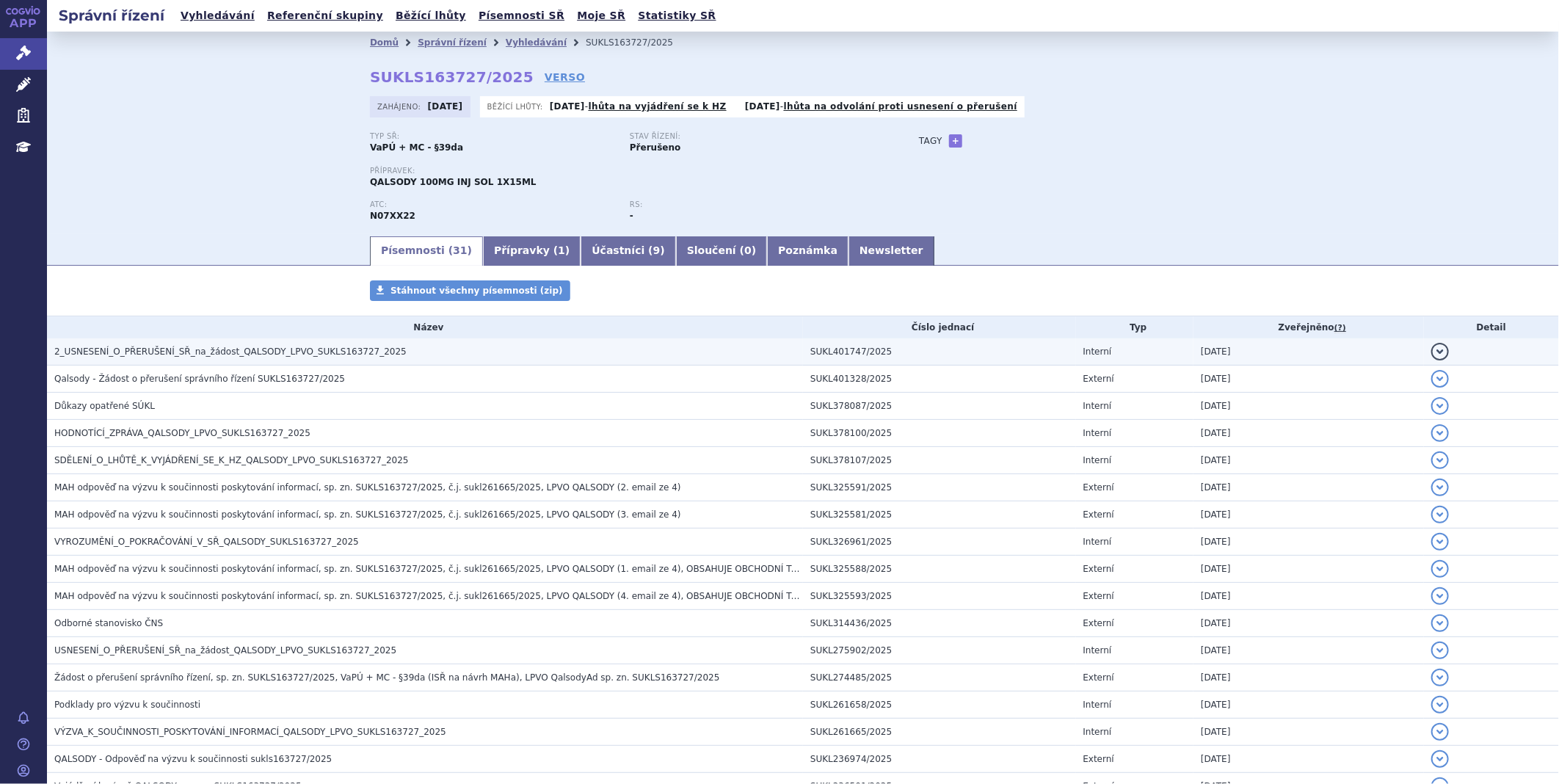
click at [219, 353] on span "2_USNESENÍ_O_PŘERUŠENÍ_SŘ_na_žádost_QALSODY_LPVO_SUKLS163727_2025" at bounding box center [230, 351] width 352 height 10
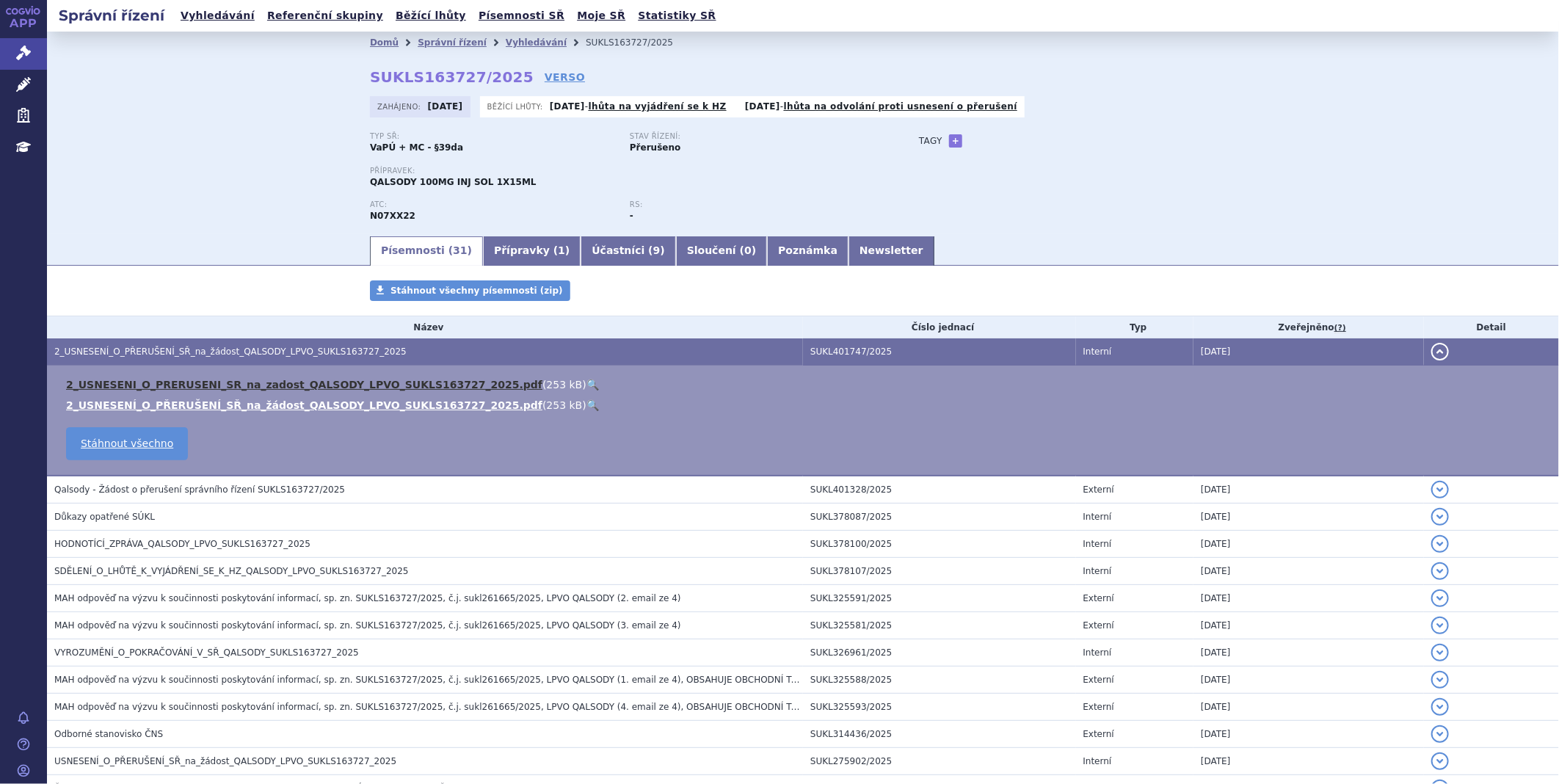
click at [224, 390] on link "2_USNESENI_O_PRERUSENI_SR_na_zadost_QALSODY_LPVO_SUKLS163727_2025.pdf" at bounding box center [304, 385] width 476 height 12
click at [248, 383] on link "2_USNESENI_O_PRERUSENI_SR_na_zadost_QALSODY_LPVO_SUKLS163727_2025.pdf" at bounding box center [304, 385] width 476 height 12
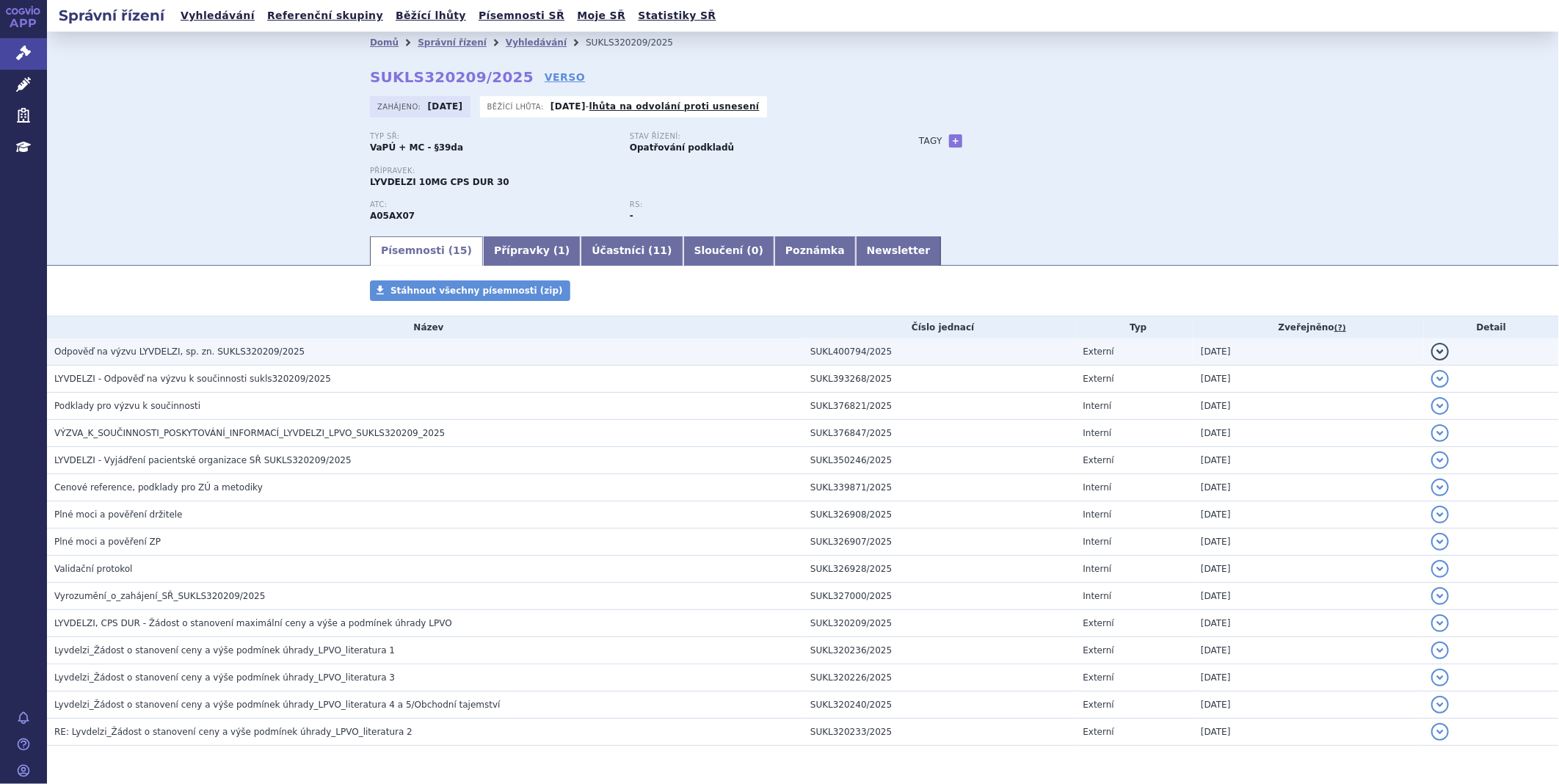
click at [224, 357] on span "Odpověď na výzvu LYVDELZI, sp. zn. SUKLS320209/2025" at bounding box center [179, 351] width 250 height 10
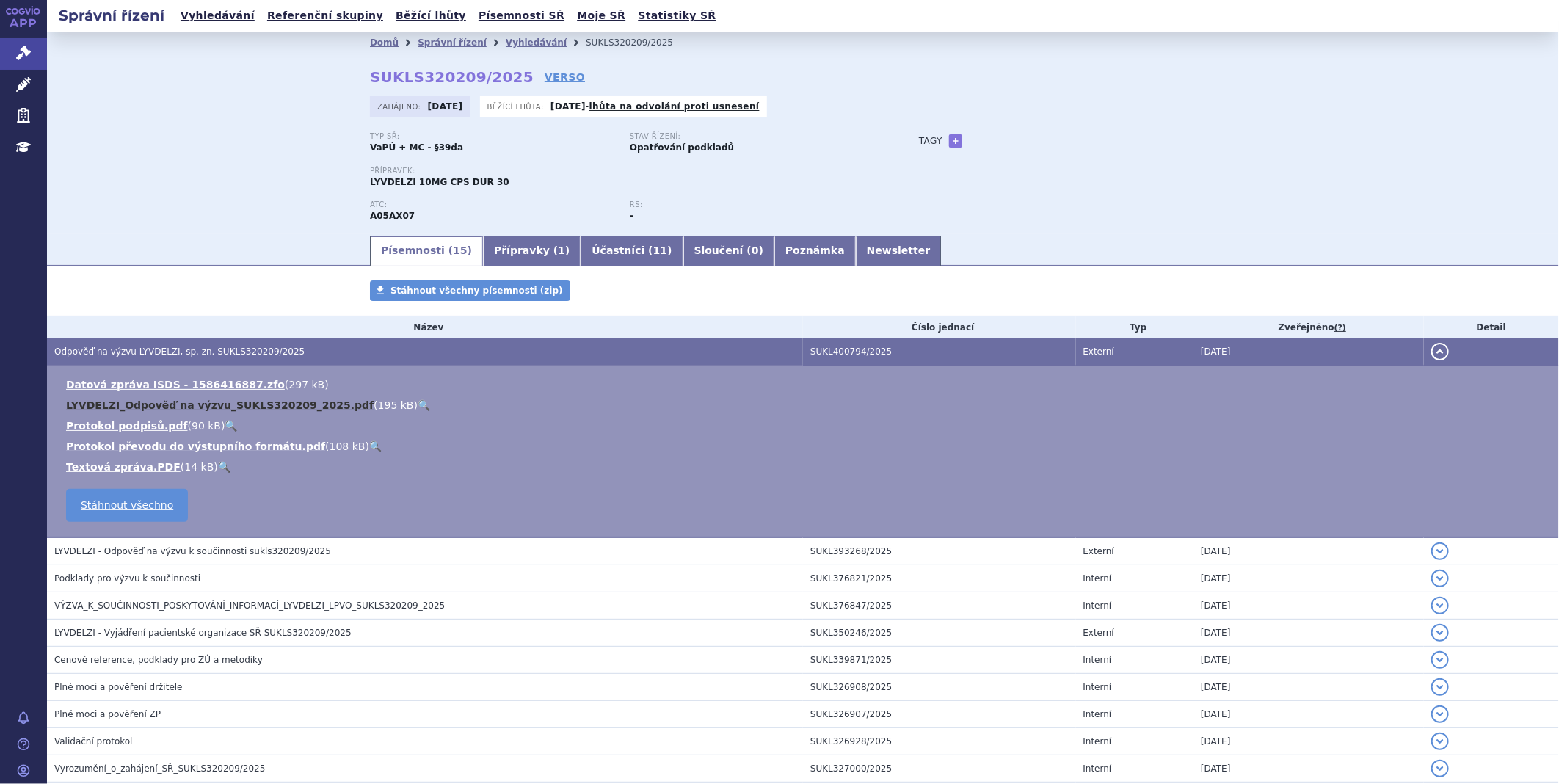
click at [217, 407] on link "LYVDELZI_Odpověď na výzvu_SUKLS320209_2025.pdf" at bounding box center [220, 405] width 308 height 12
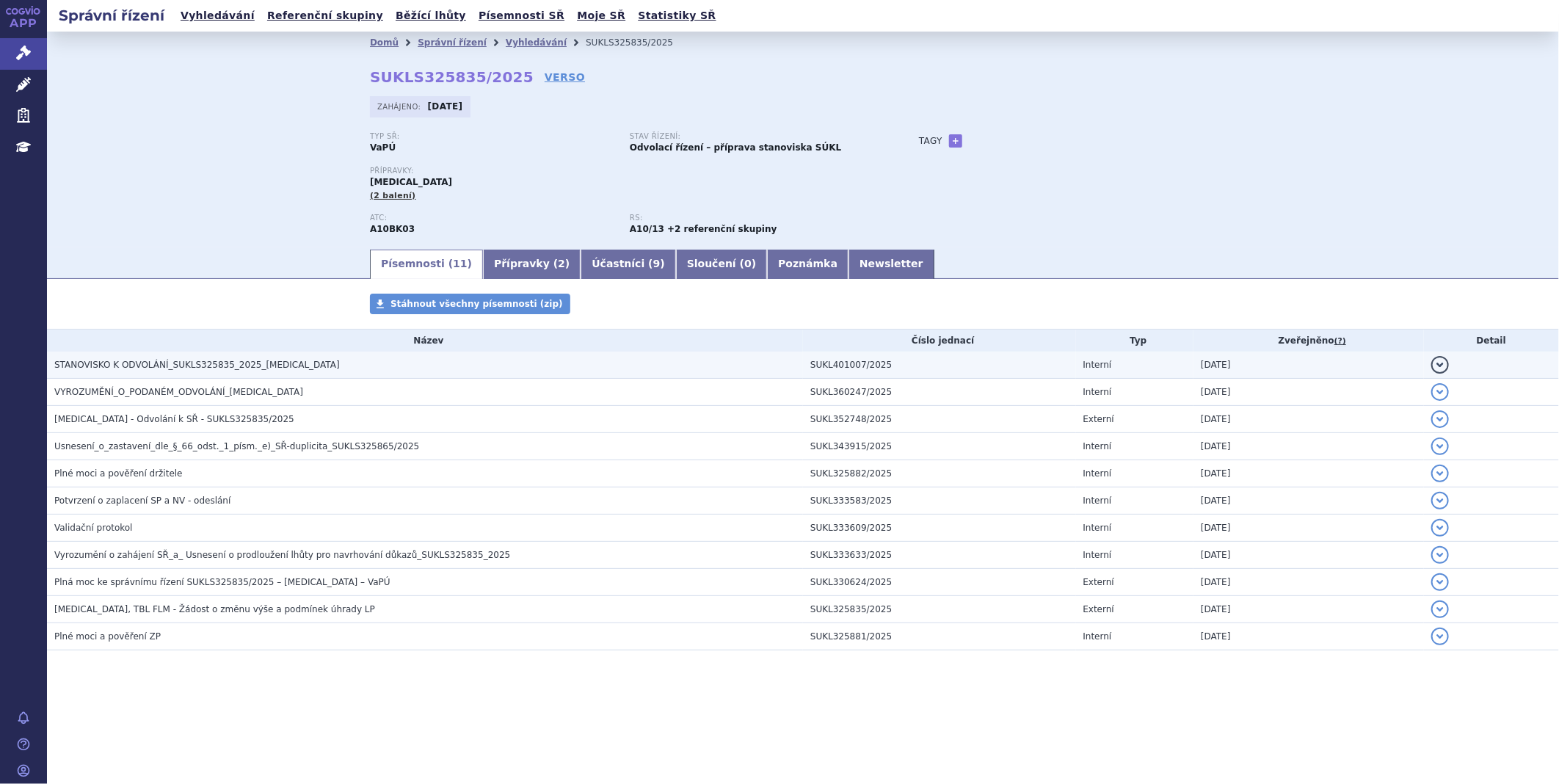
click at [206, 370] on span "STANOVISKO K ODVOLÁNÍ_SUKLS325835_2025_[MEDICAL_DATA]" at bounding box center [197, 365] width 286 height 10
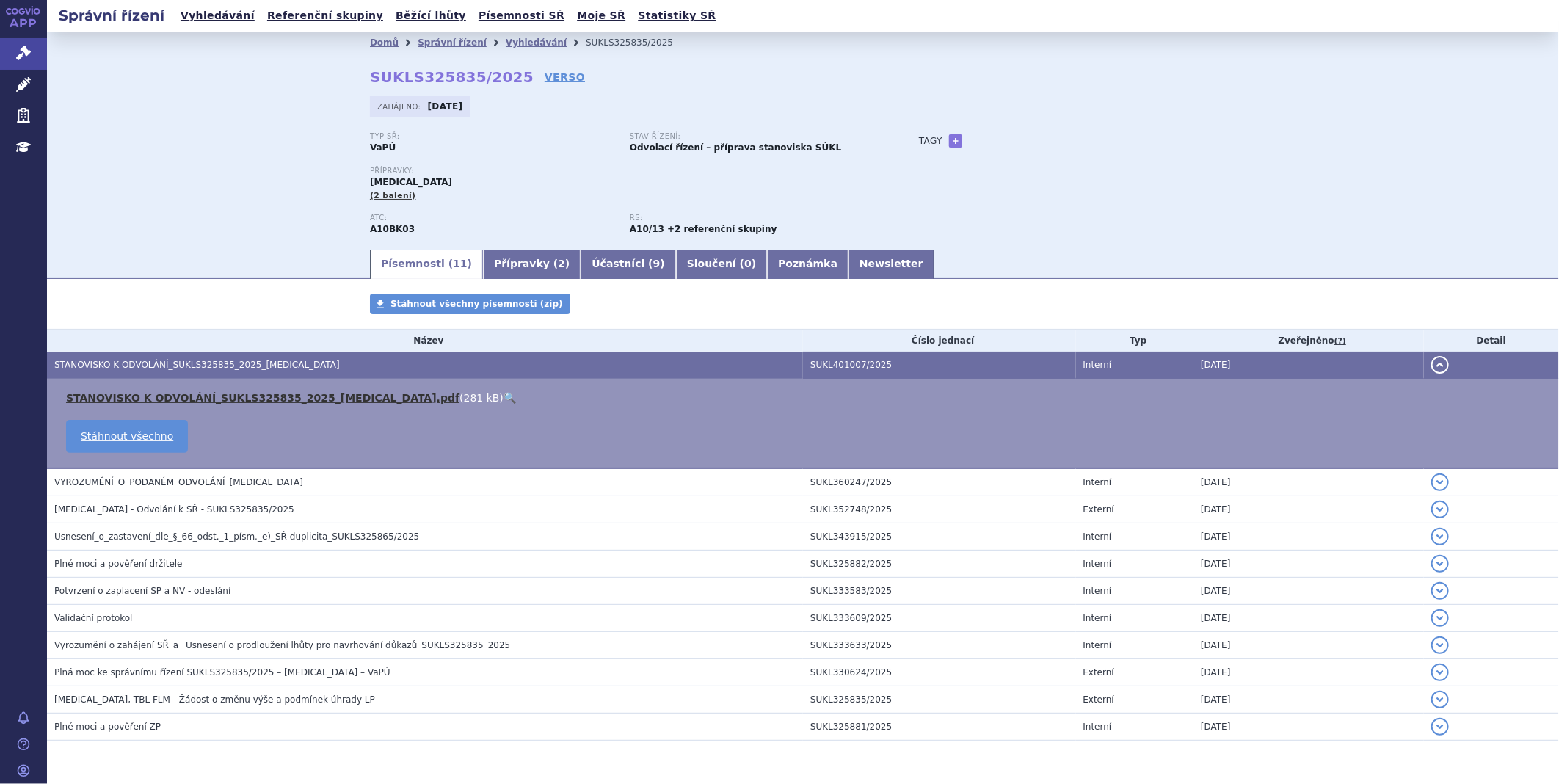
click at [220, 395] on link "STANOVISKO K ODVOLÁNÍ_SUKLS325835_2025_[MEDICAL_DATA].pdf" at bounding box center [262, 398] width 393 height 12
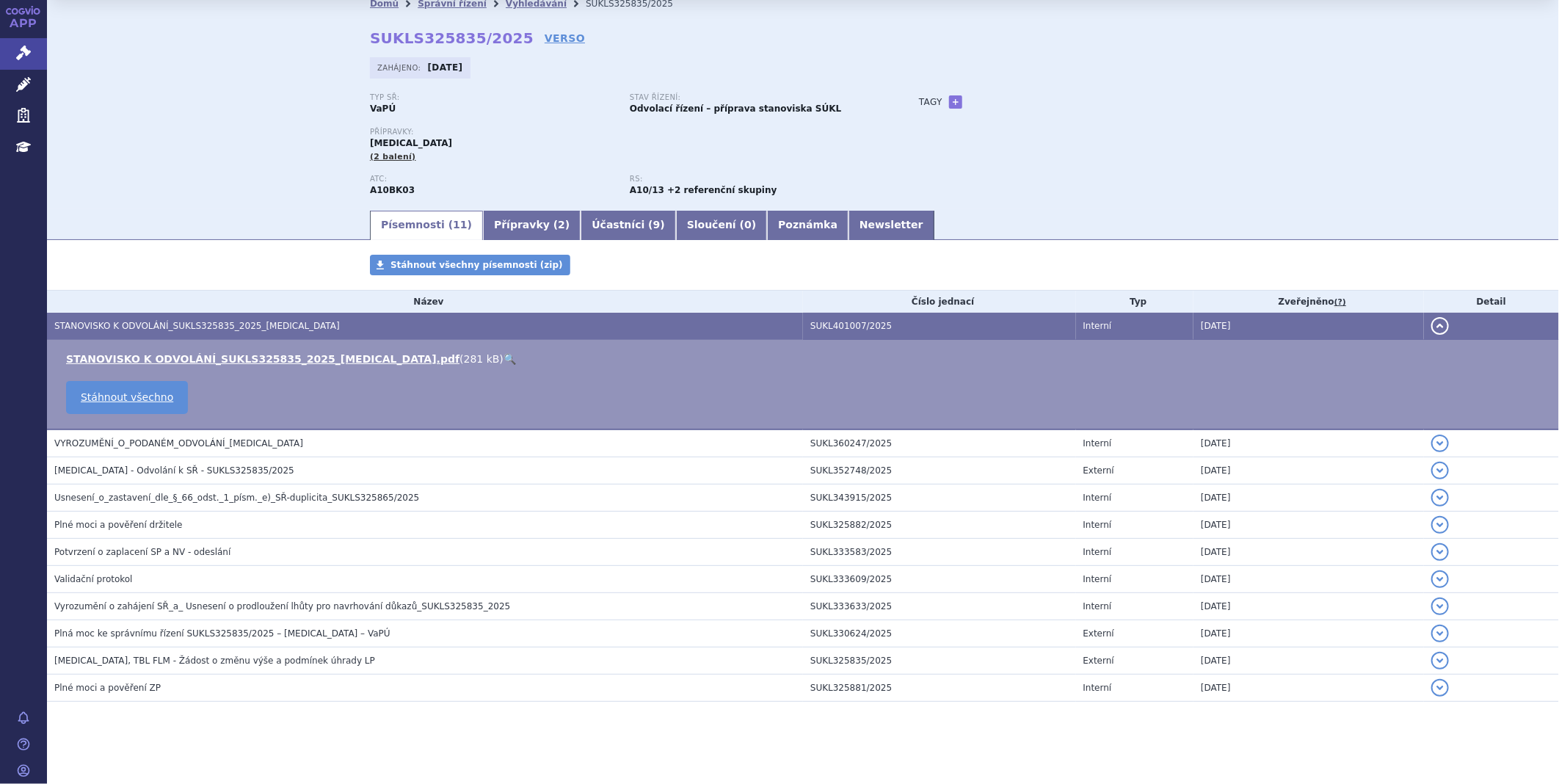
scroll to position [47, 0]
